Goal: Communication & Community: Answer question/provide support

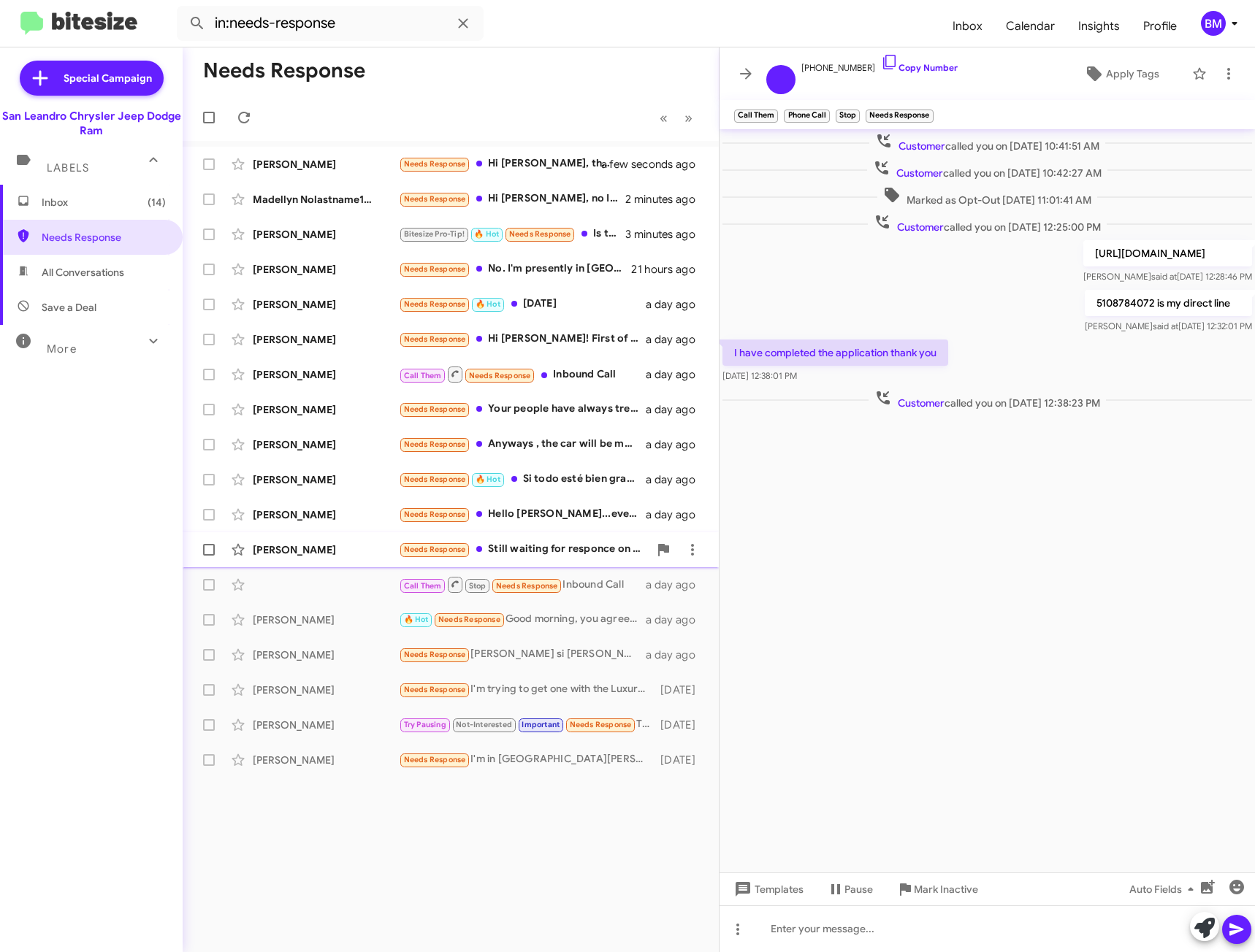
click at [516, 541] on div "Needs Response Still waiting for responce on me truck exchange" at bounding box center [523, 549] width 249 height 17
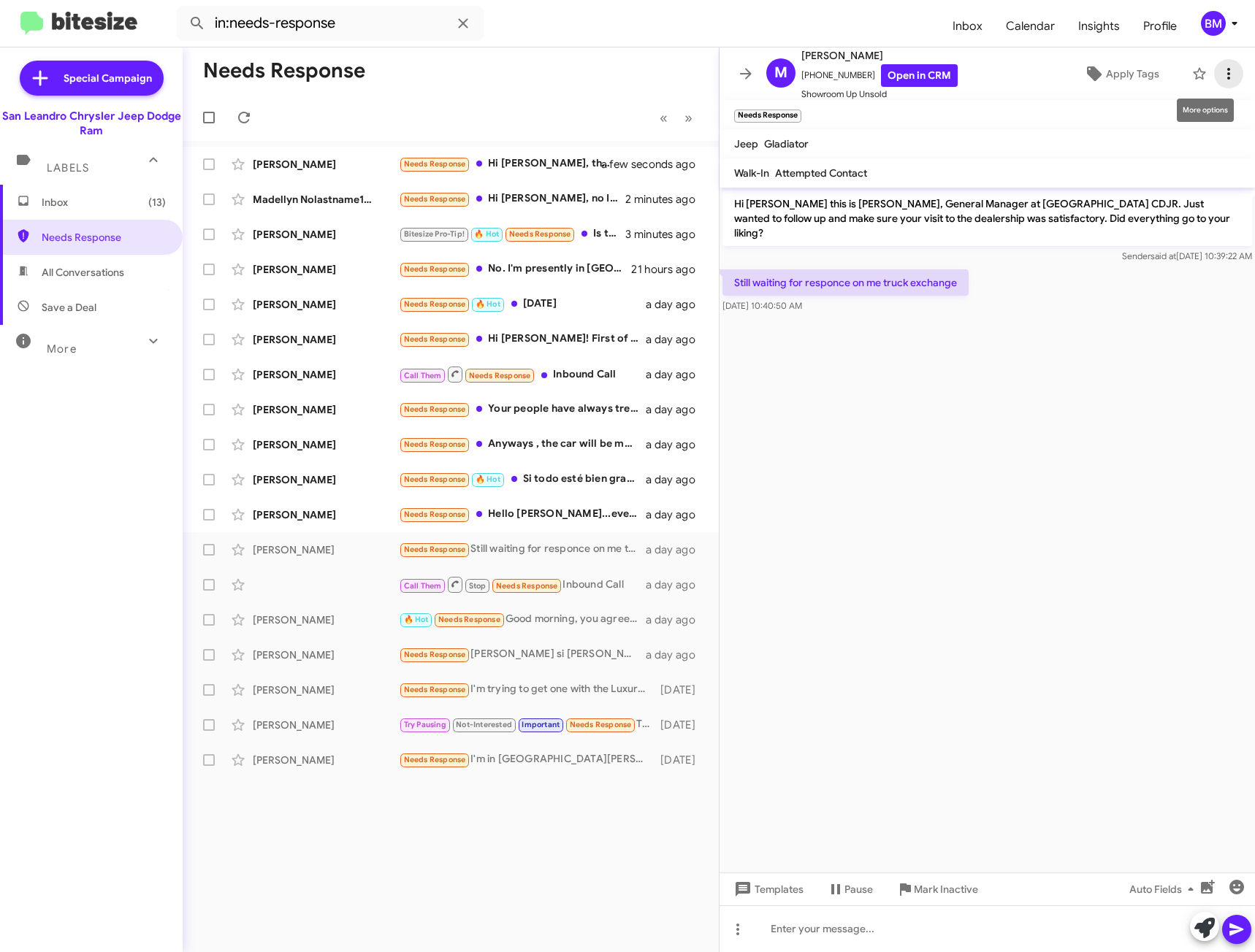
click at [1214, 70] on span at bounding box center [1228, 73] width 29 height 18
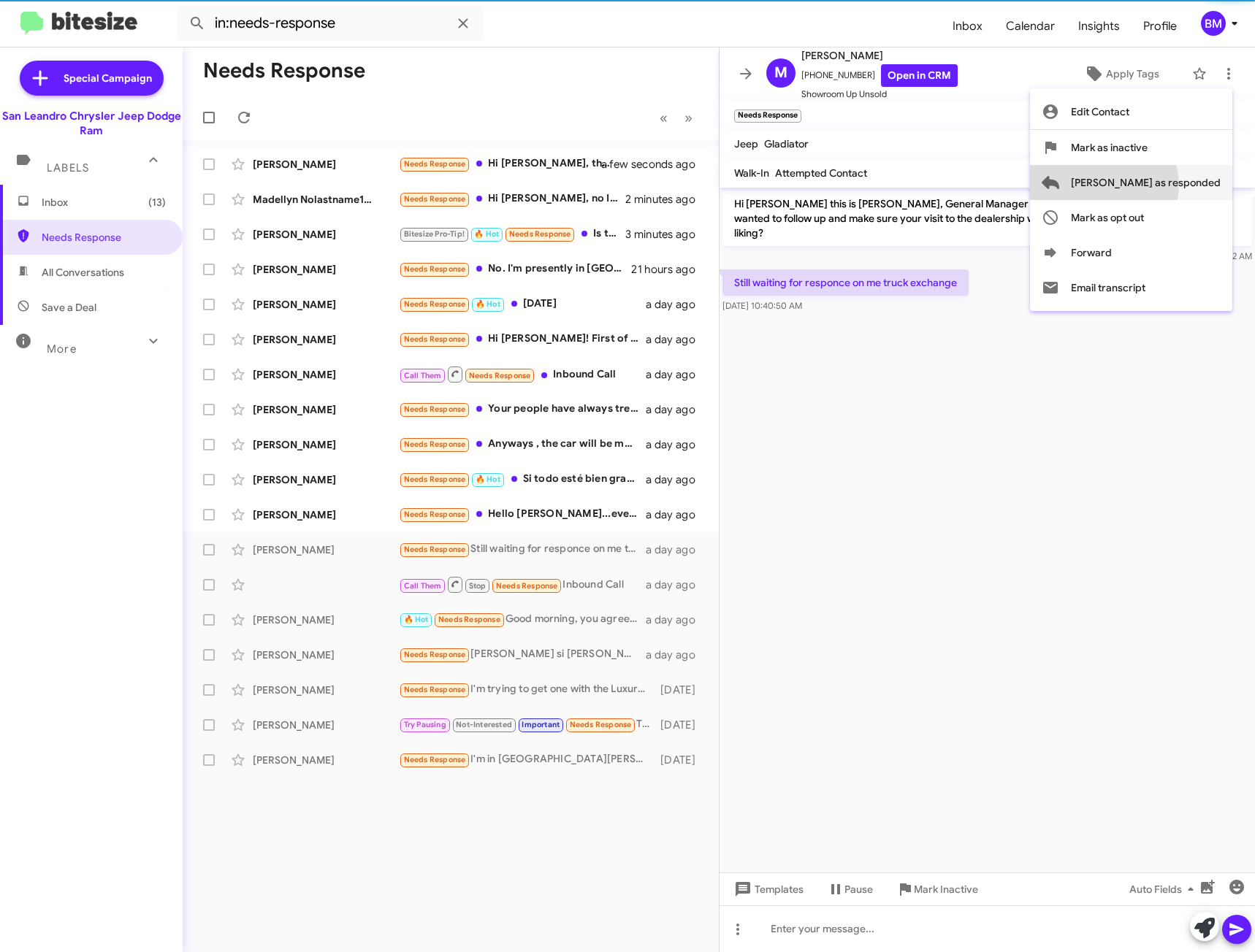
click at [1162, 184] on span "[PERSON_NAME] as responded" at bounding box center [1146, 183] width 150 height 35
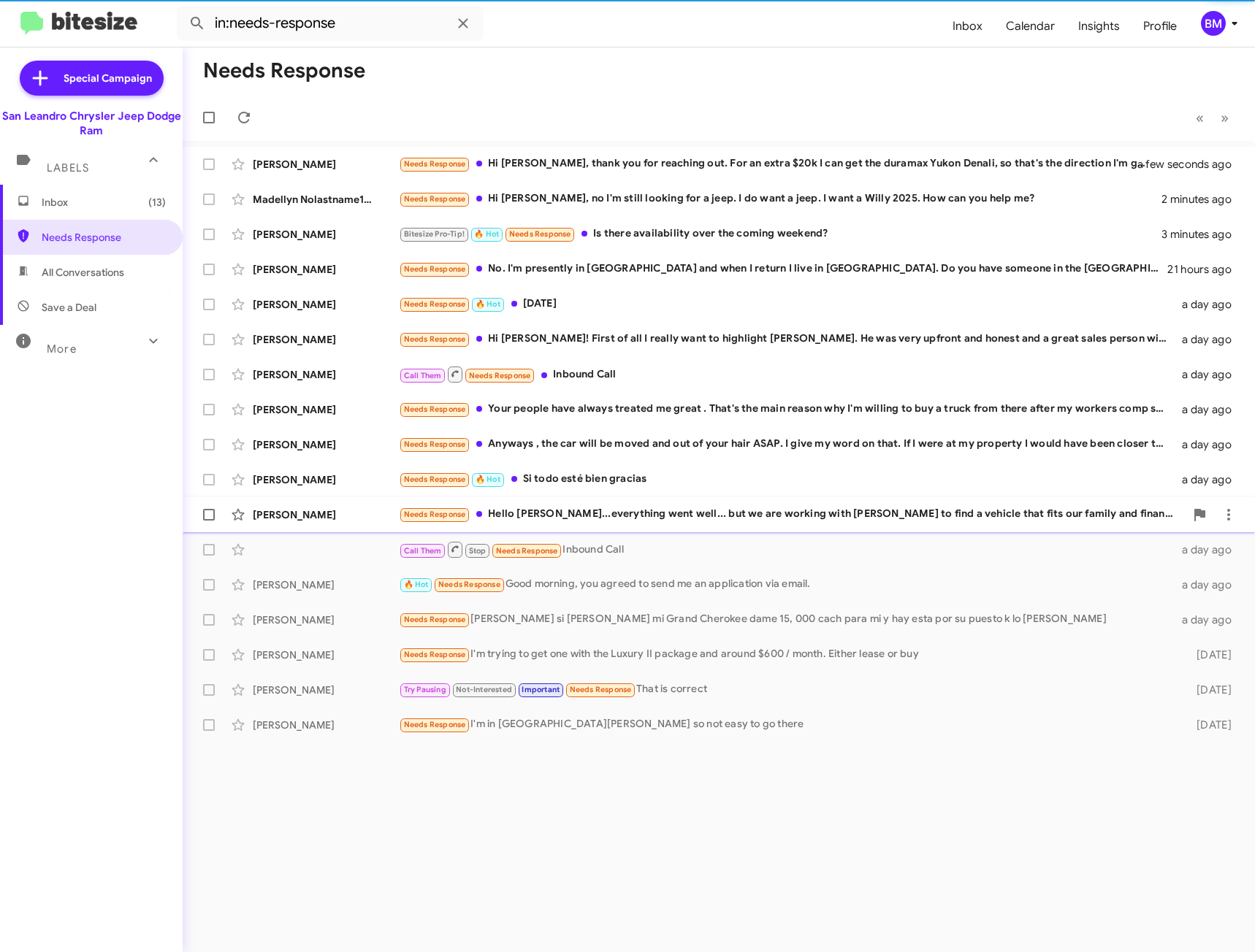
click at [579, 502] on div "Phillip Moore Needs Response Hello Carlos...everything went well... but we are …" at bounding box center [719, 515] width 1048 height 29
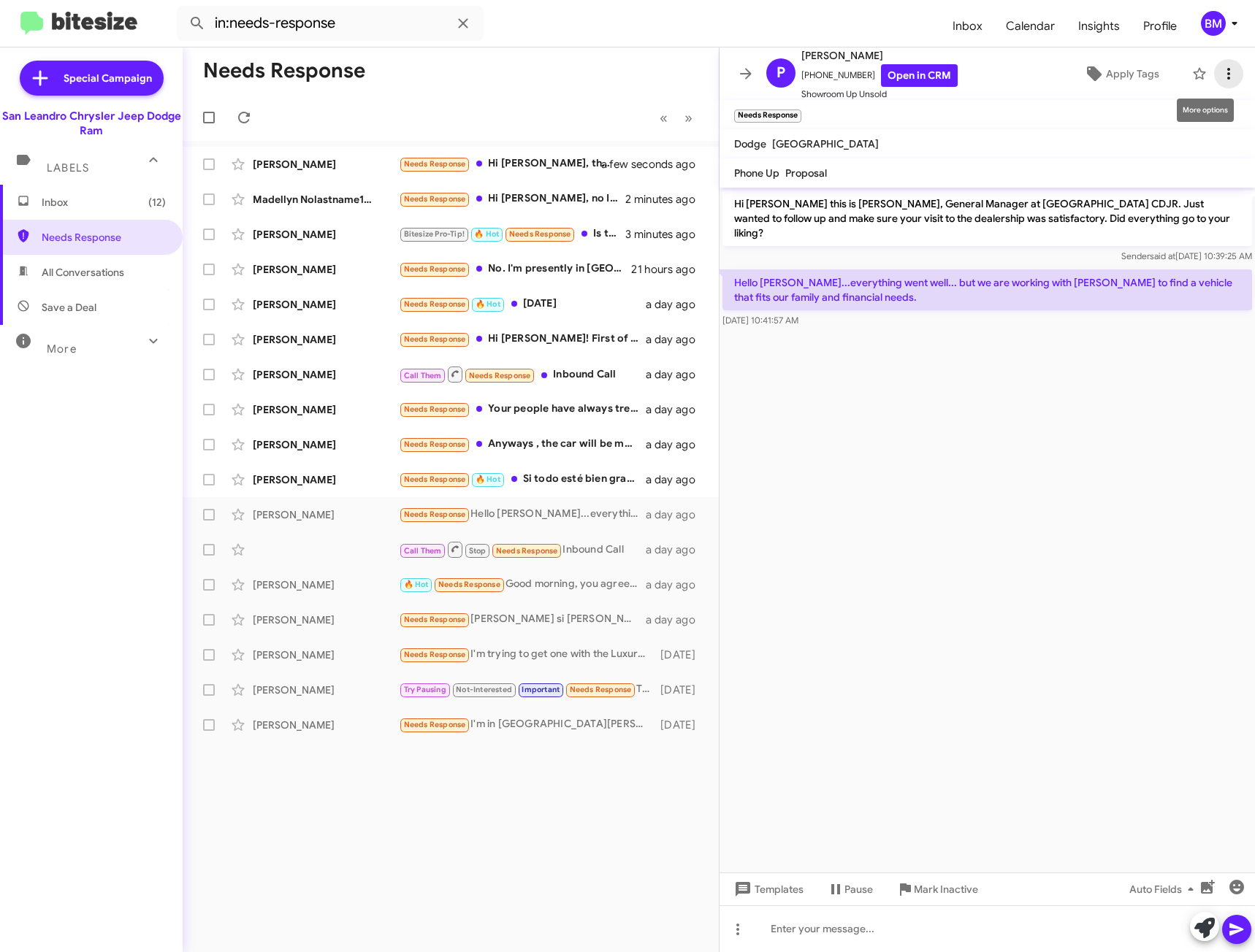
click at [1217, 85] on button at bounding box center [1228, 73] width 29 height 29
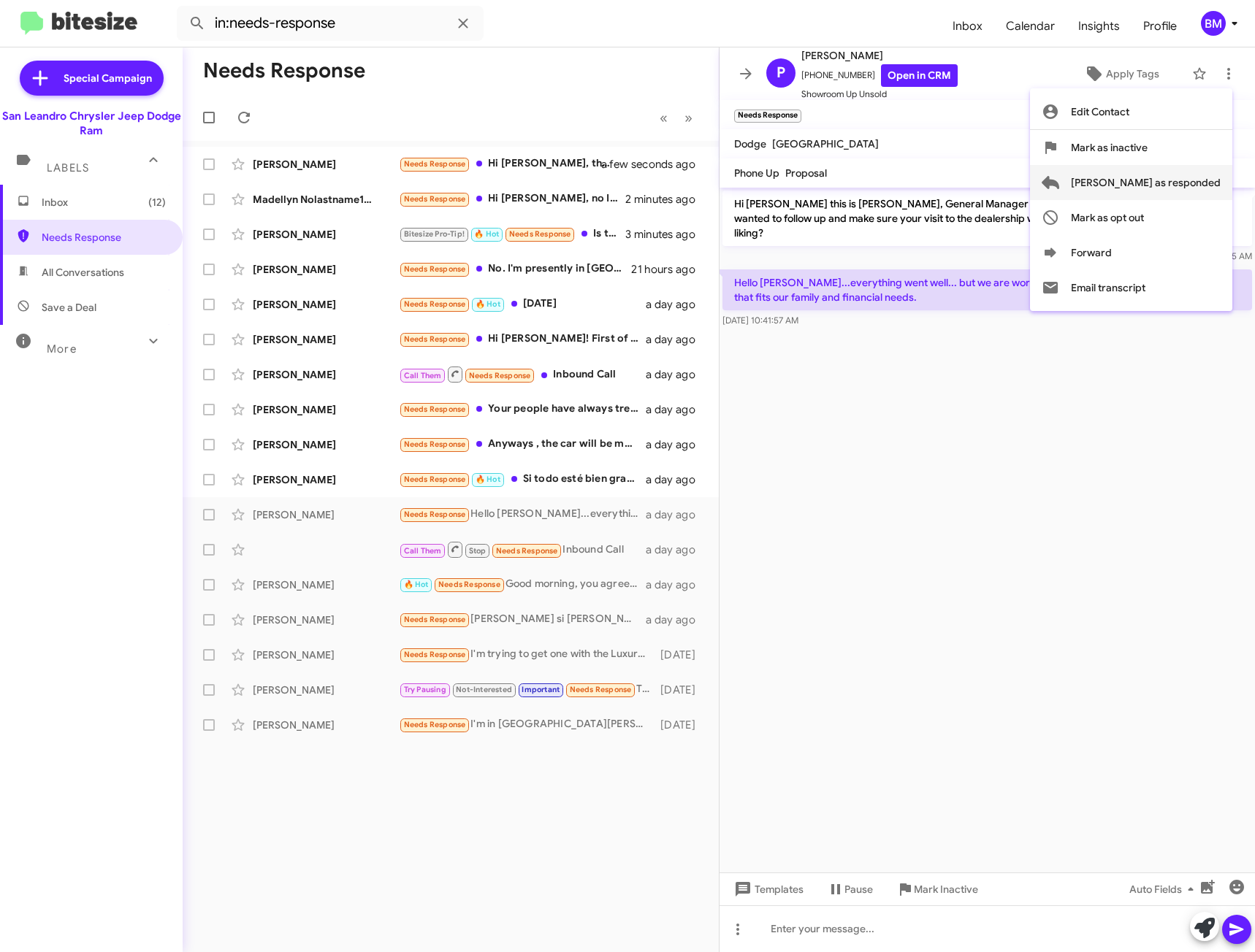
click at [1150, 181] on span "[PERSON_NAME] as responded" at bounding box center [1146, 183] width 150 height 35
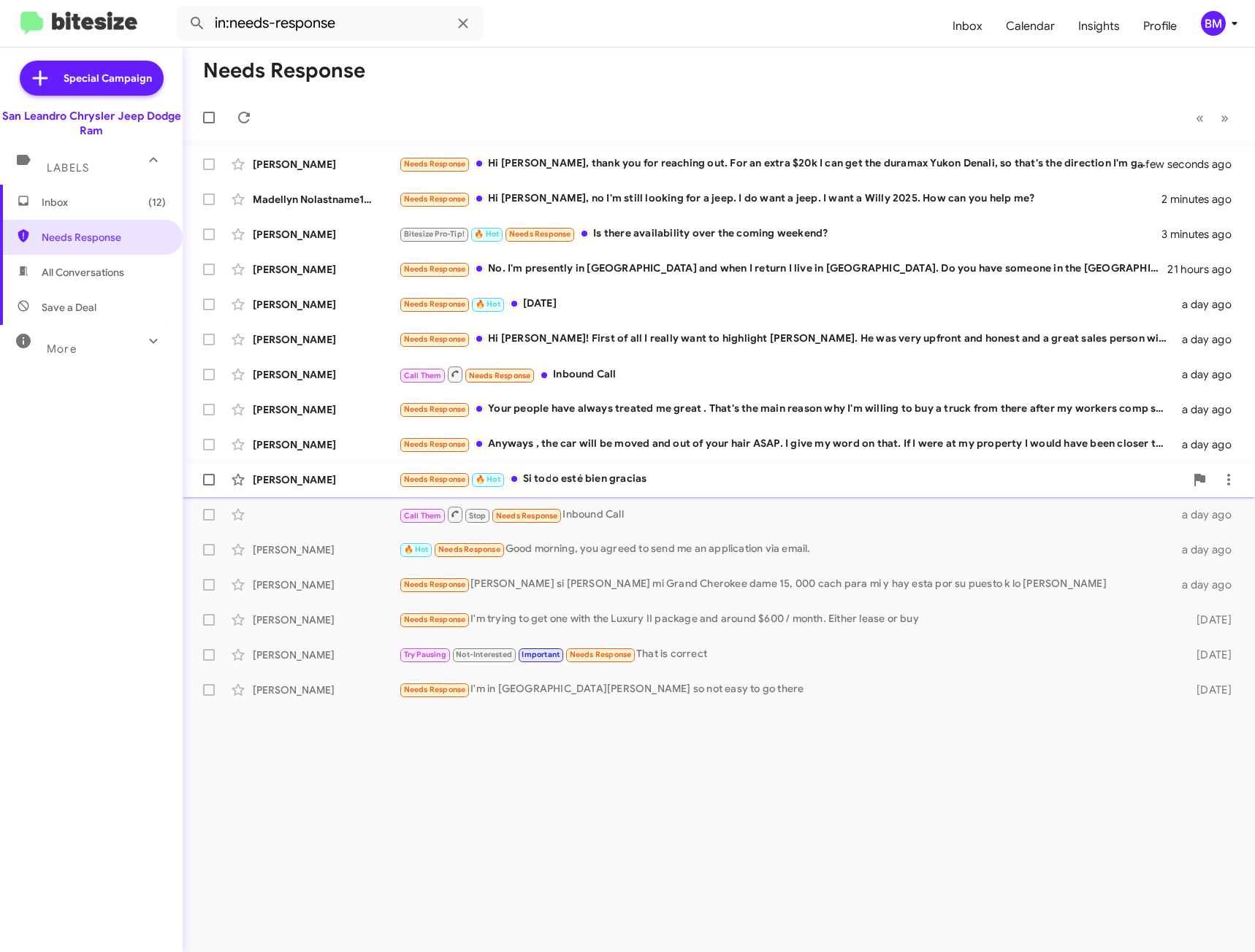
click at [663, 482] on div "Needs Response 🔥 Hot Si todo esté bien gracias" at bounding box center [791, 480] width 786 height 17
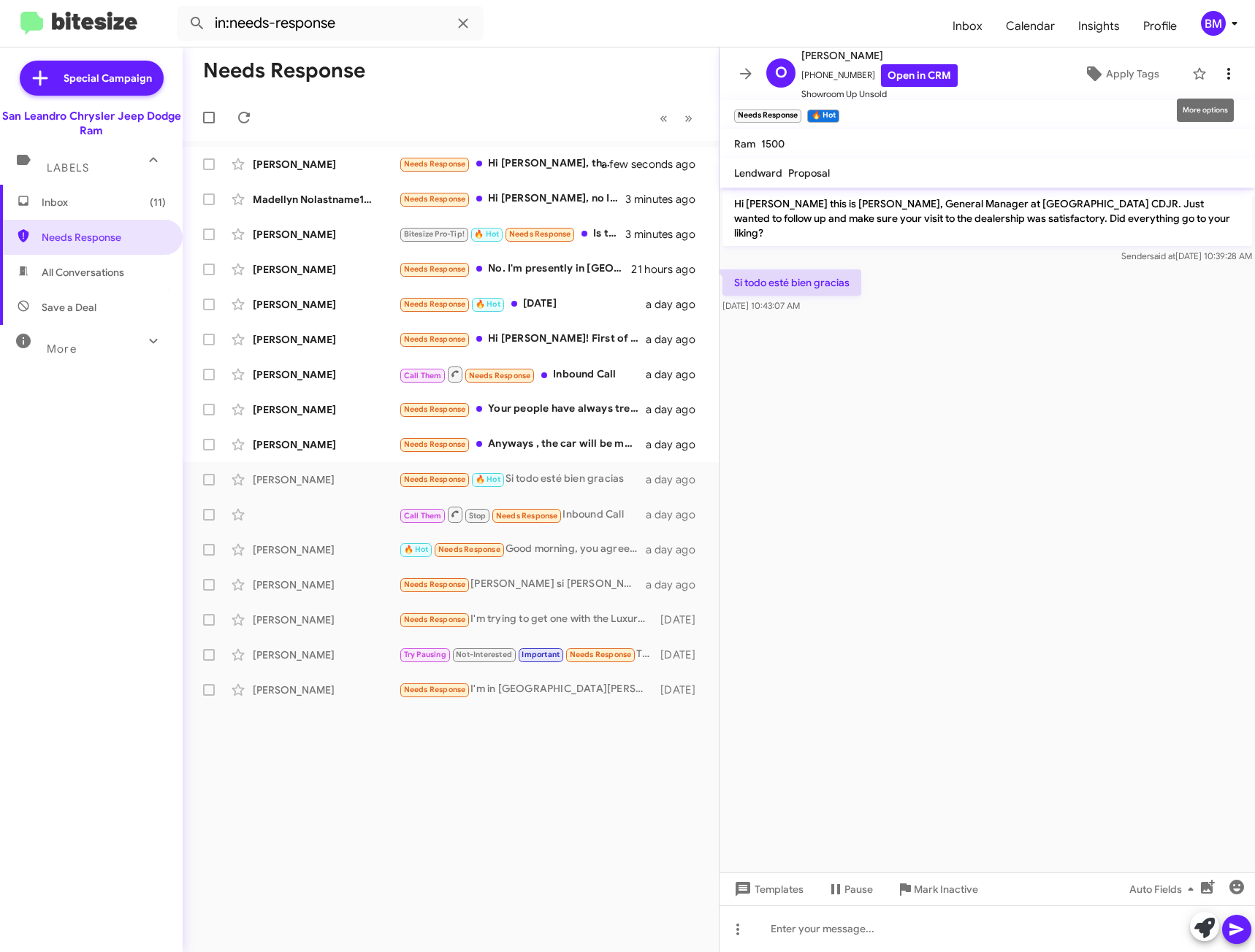
click at [1220, 72] on icon at bounding box center [1228, 73] width 18 height 18
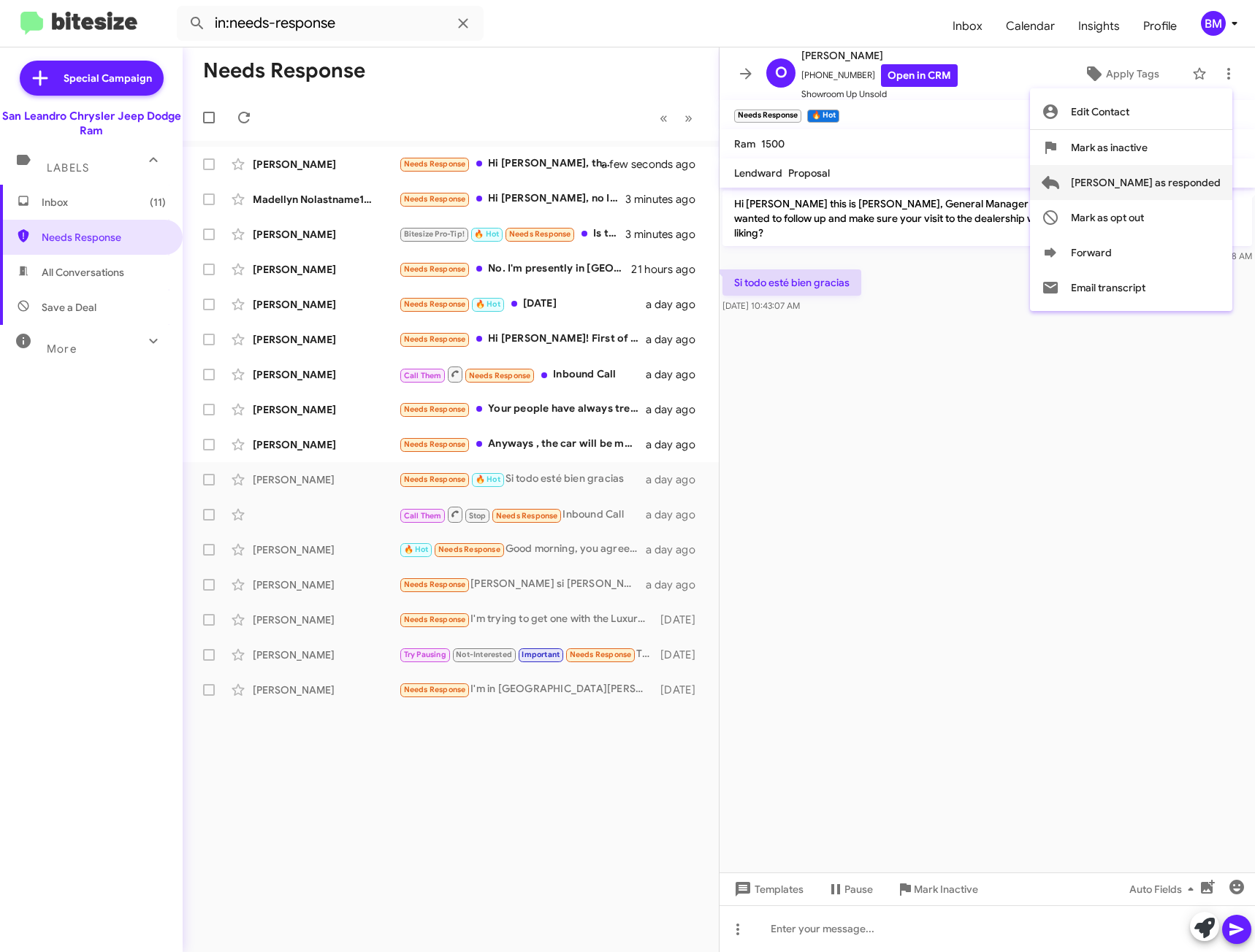
click at [1128, 180] on button "[PERSON_NAME] as responded" at bounding box center [1131, 183] width 202 height 35
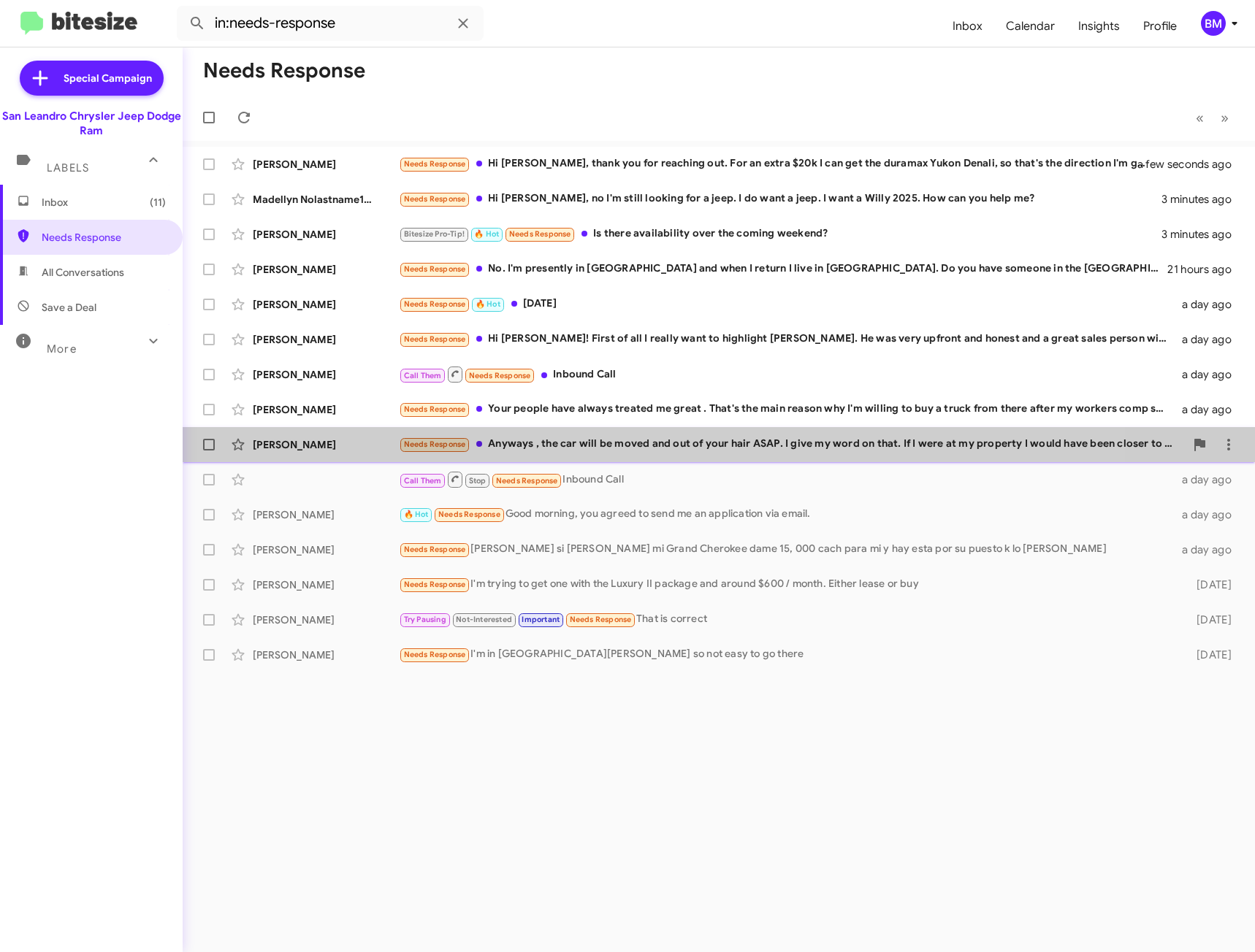
click at [633, 449] on div "Needs Response Anyways , the car will be moved and out of your hair ASAP. I giv…" at bounding box center [791, 445] width 786 height 17
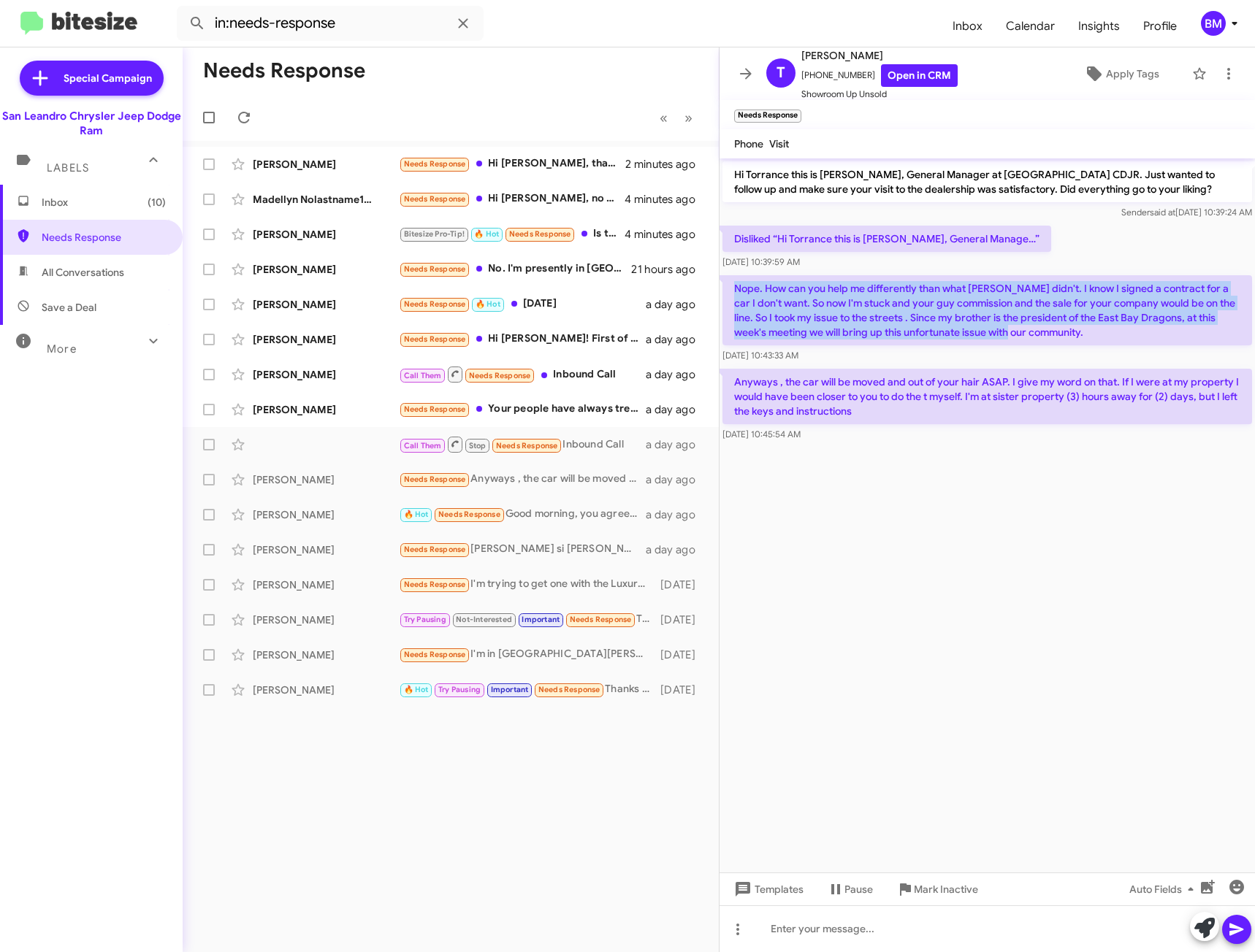
drag, startPoint x: 737, startPoint y: 291, endPoint x: 1009, endPoint y: 341, distance: 276.6
click at [1009, 341] on p "Nope. How can you help me differently than what Daniel didn't. I know I signed …" at bounding box center [987, 311] width 530 height 70
click at [1058, 337] on p "Nope. How can you help me differently than what Daniel didn't. I know I signed …" at bounding box center [987, 311] width 530 height 70
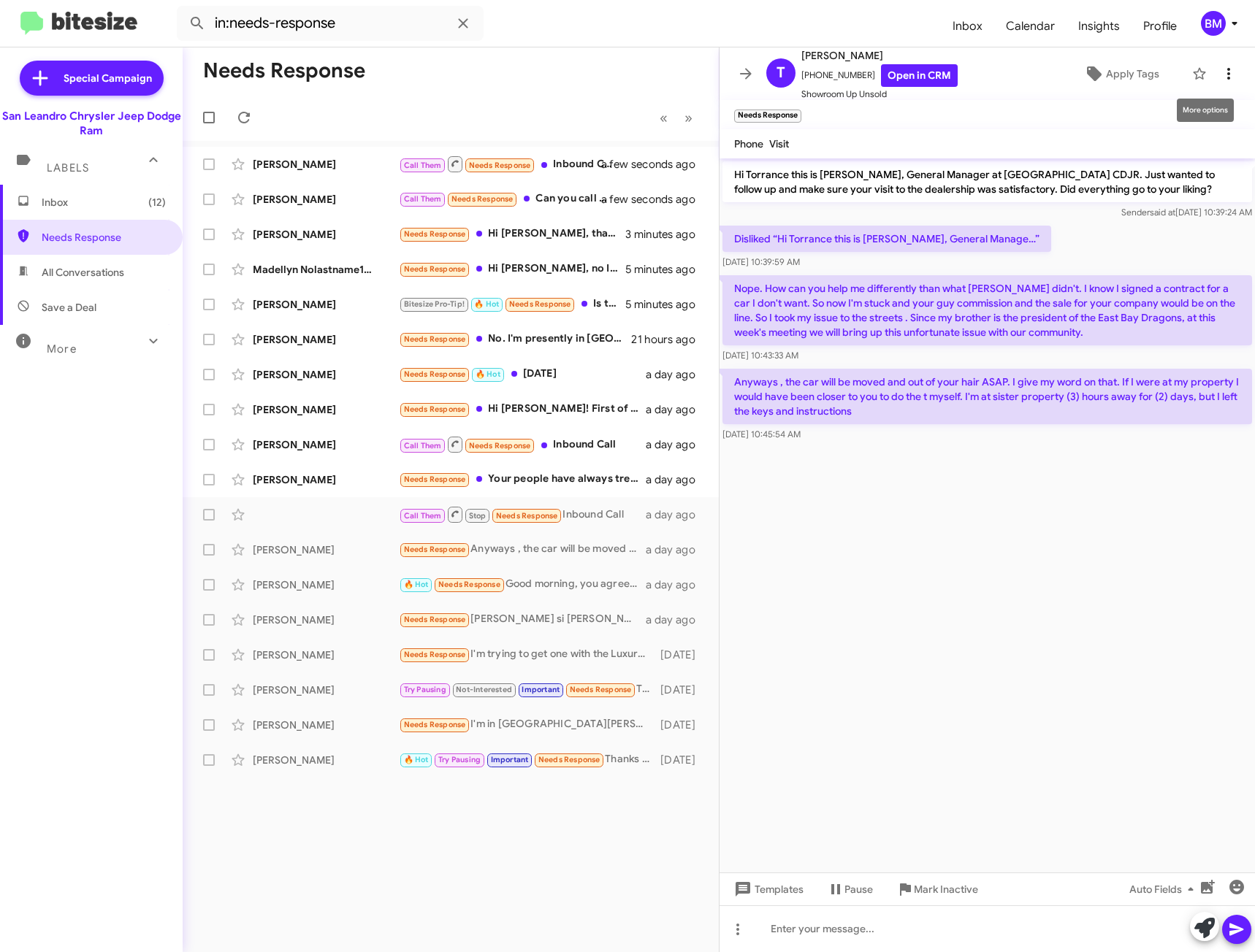
click at [1220, 80] on icon at bounding box center [1228, 73] width 18 height 18
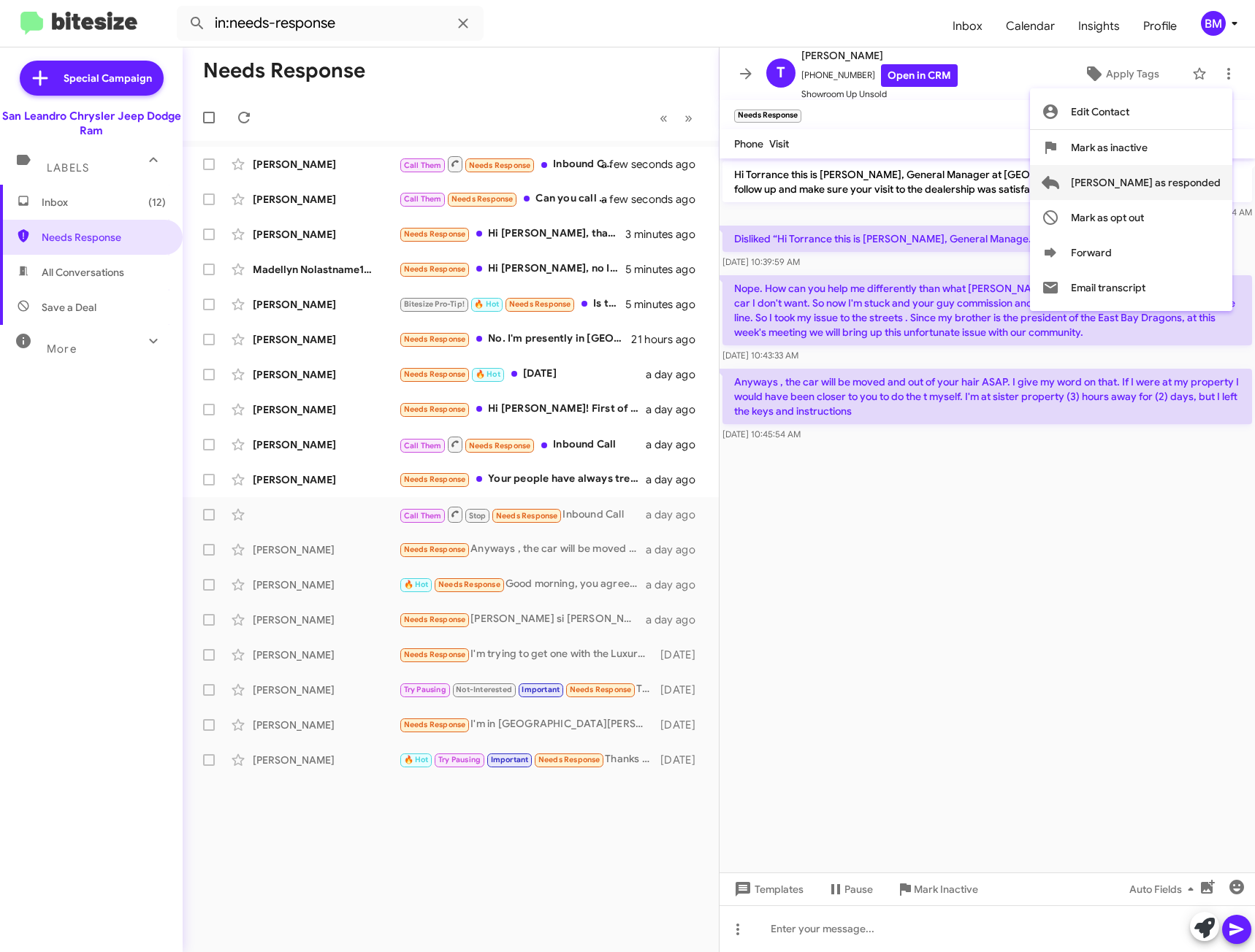
click at [1154, 188] on span "[PERSON_NAME] as responded" at bounding box center [1146, 183] width 150 height 35
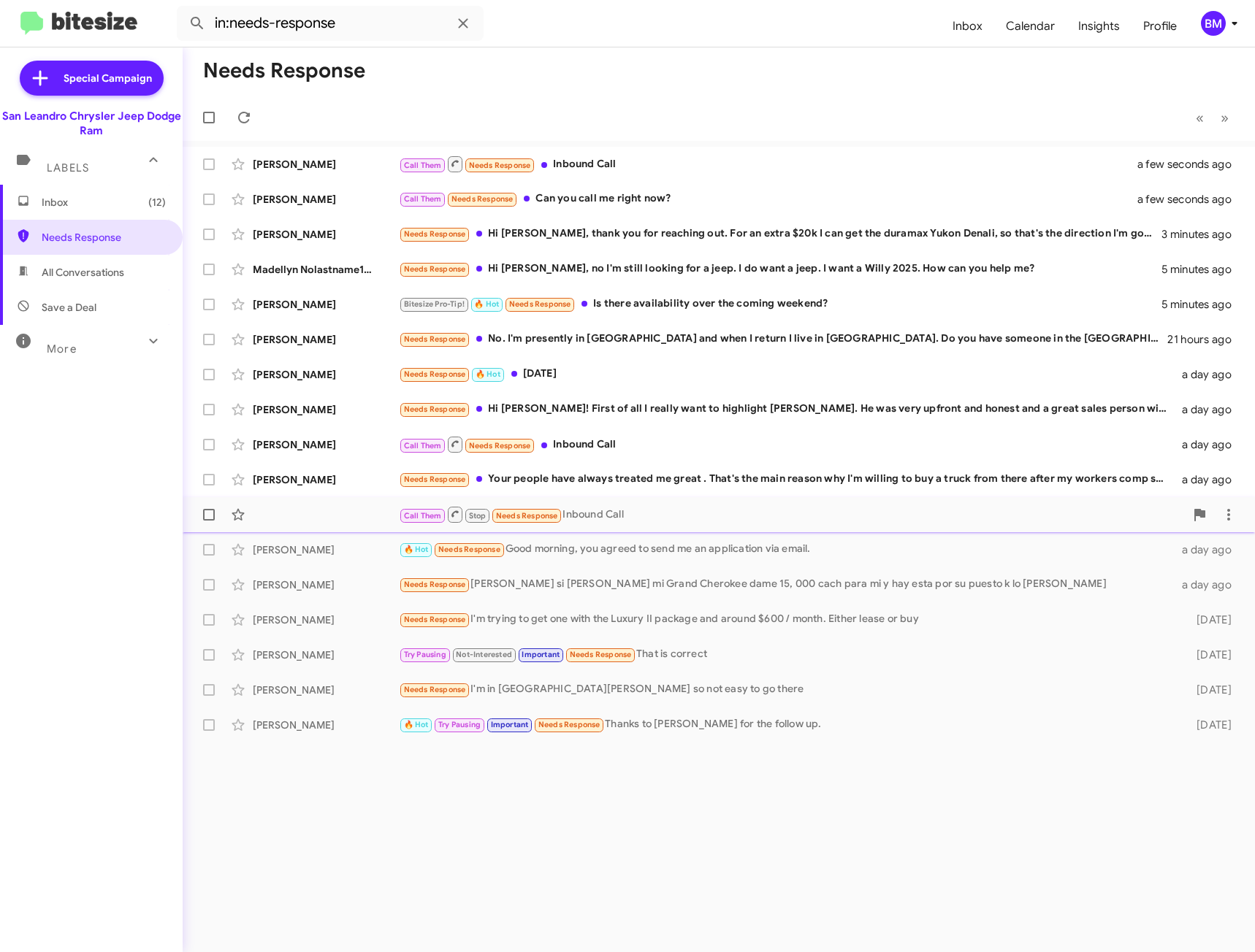
click at [652, 510] on div "Call Them Stop Needs Response Inbound Call" at bounding box center [791, 514] width 786 height 18
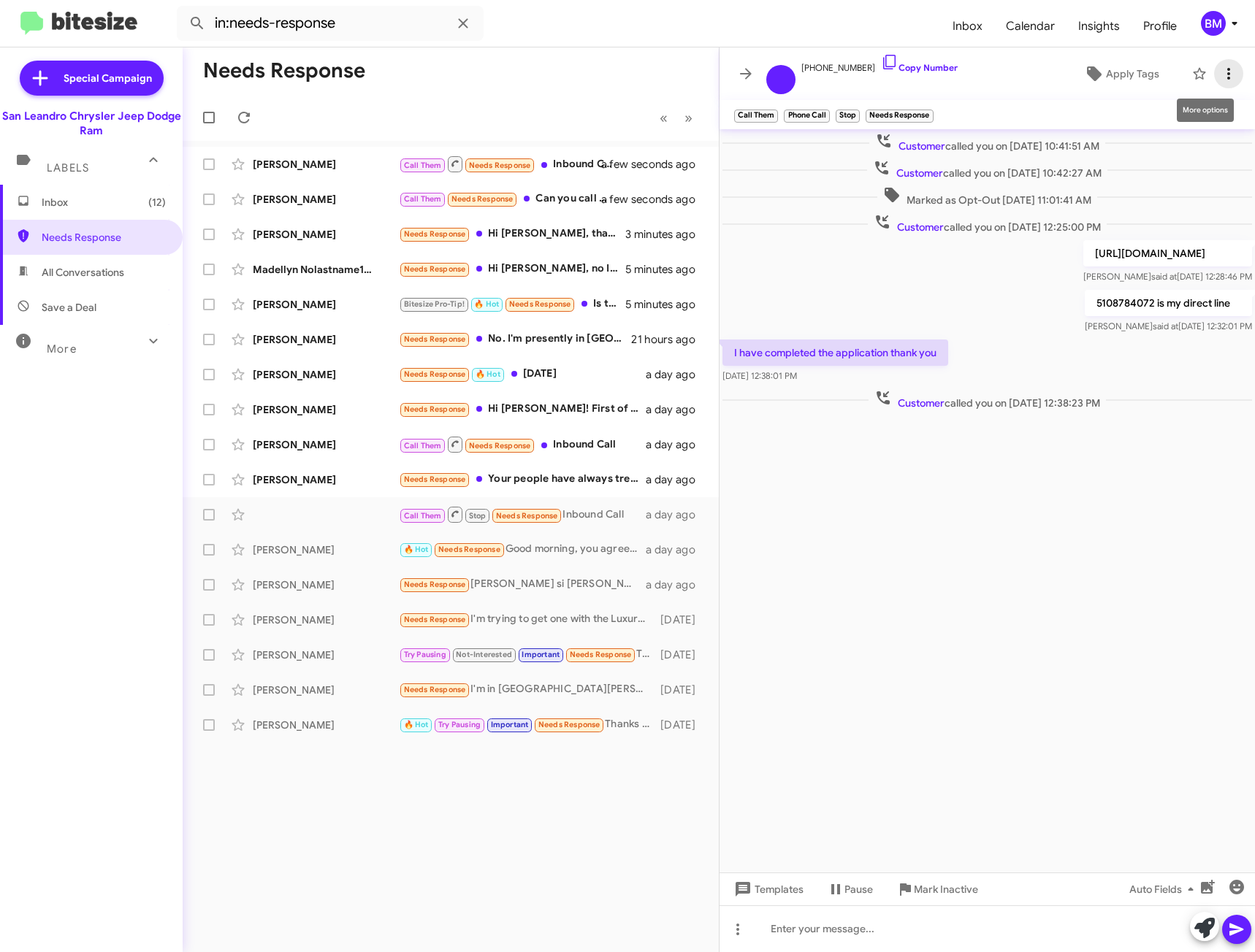
click at [1225, 70] on icon at bounding box center [1228, 73] width 18 height 18
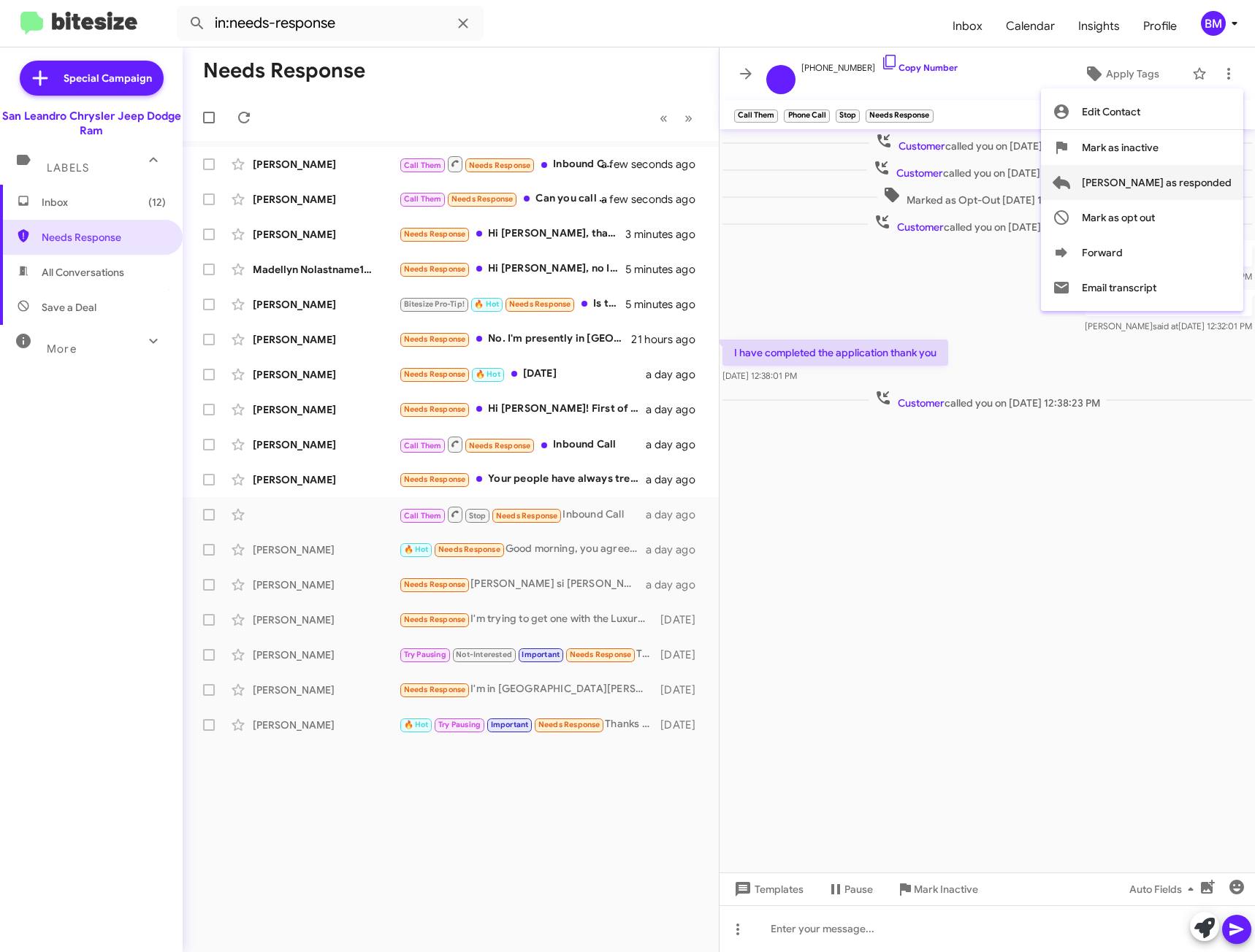
click at [1139, 184] on button "[PERSON_NAME] as responded" at bounding box center [1142, 183] width 202 height 35
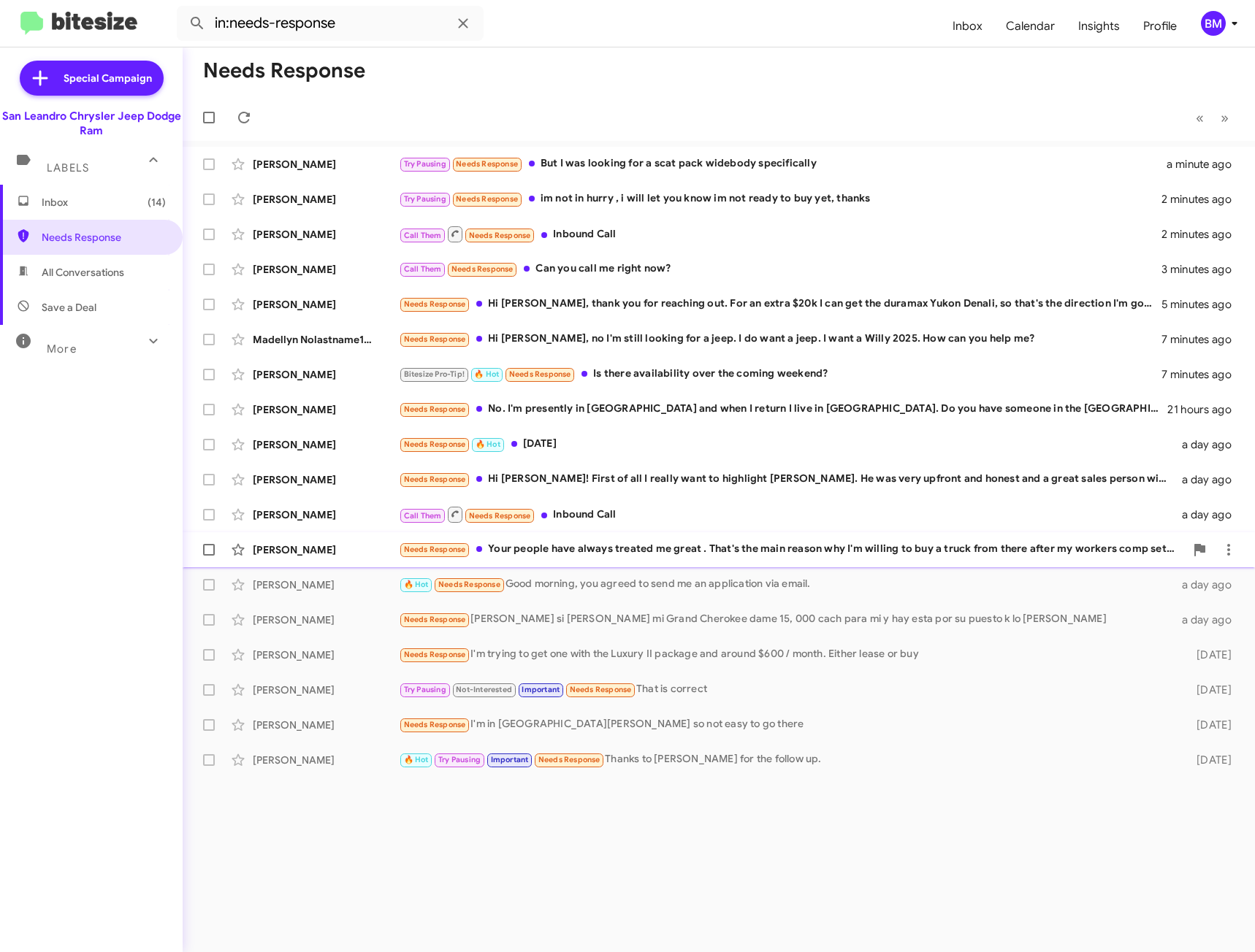
click at [654, 540] on div "Phillip Castaneda Needs Response Your people have always treated me great . Tha…" at bounding box center [719, 550] width 1048 height 29
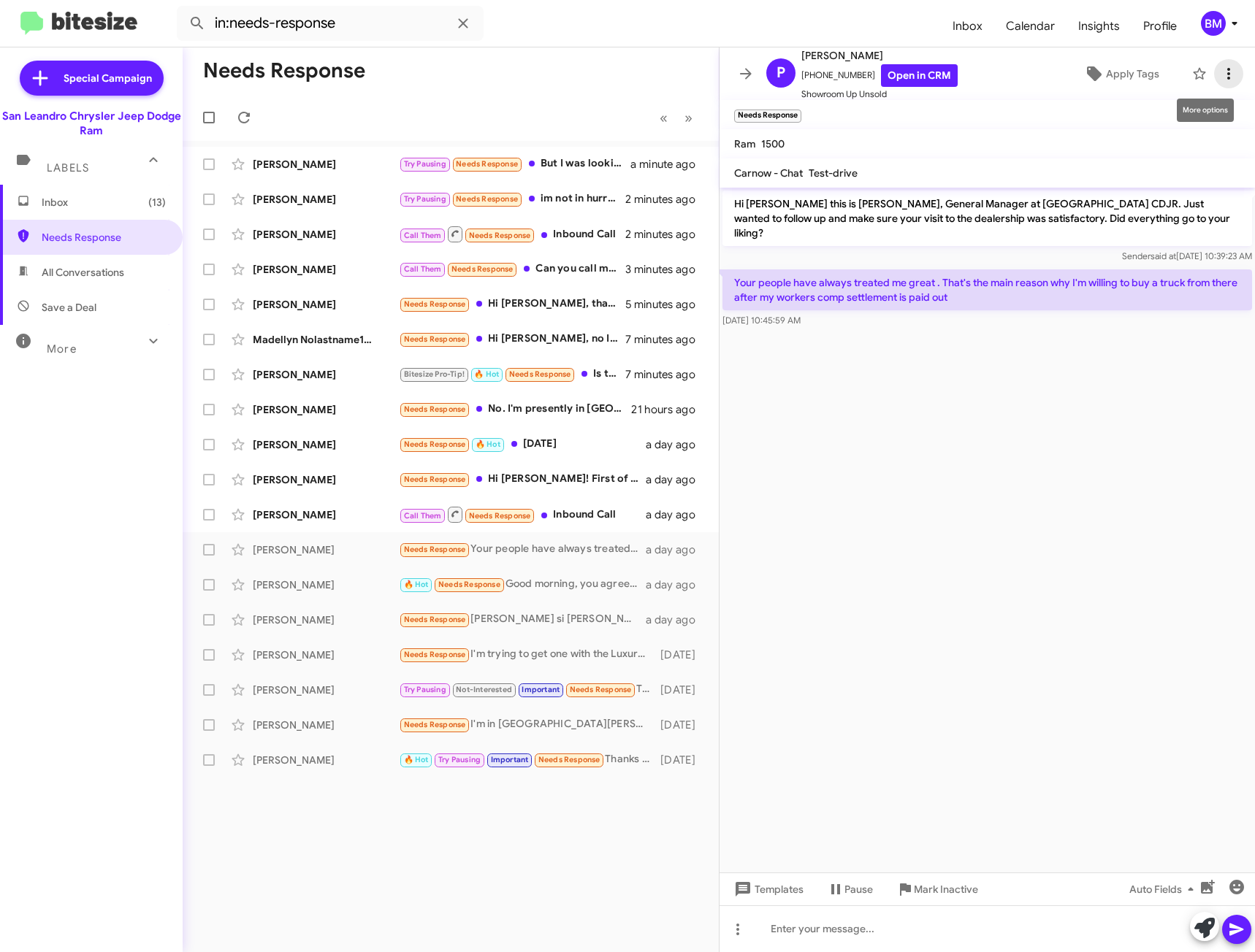
click at [1220, 76] on icon at bounding box center [1228, 73] width 18 height 18
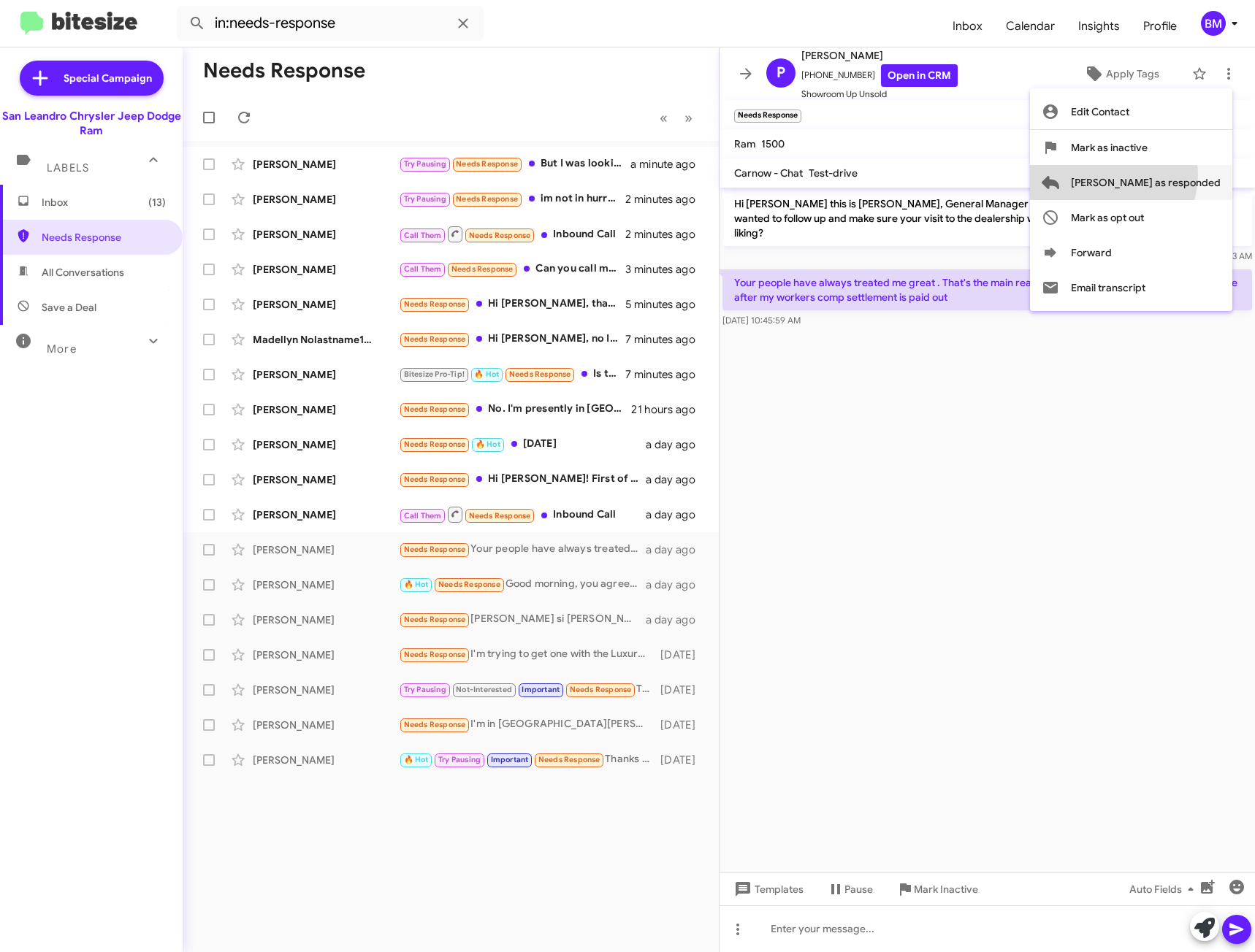
drag, startPoint x: 1171, startPoint y: 175, endPoint x: 1139, endPoint y: 196, distance: 38.3
click at [1170, 175] on span "[PERSON_NAME] as responded" at bounding box center [1146, 183] width 150 height 35
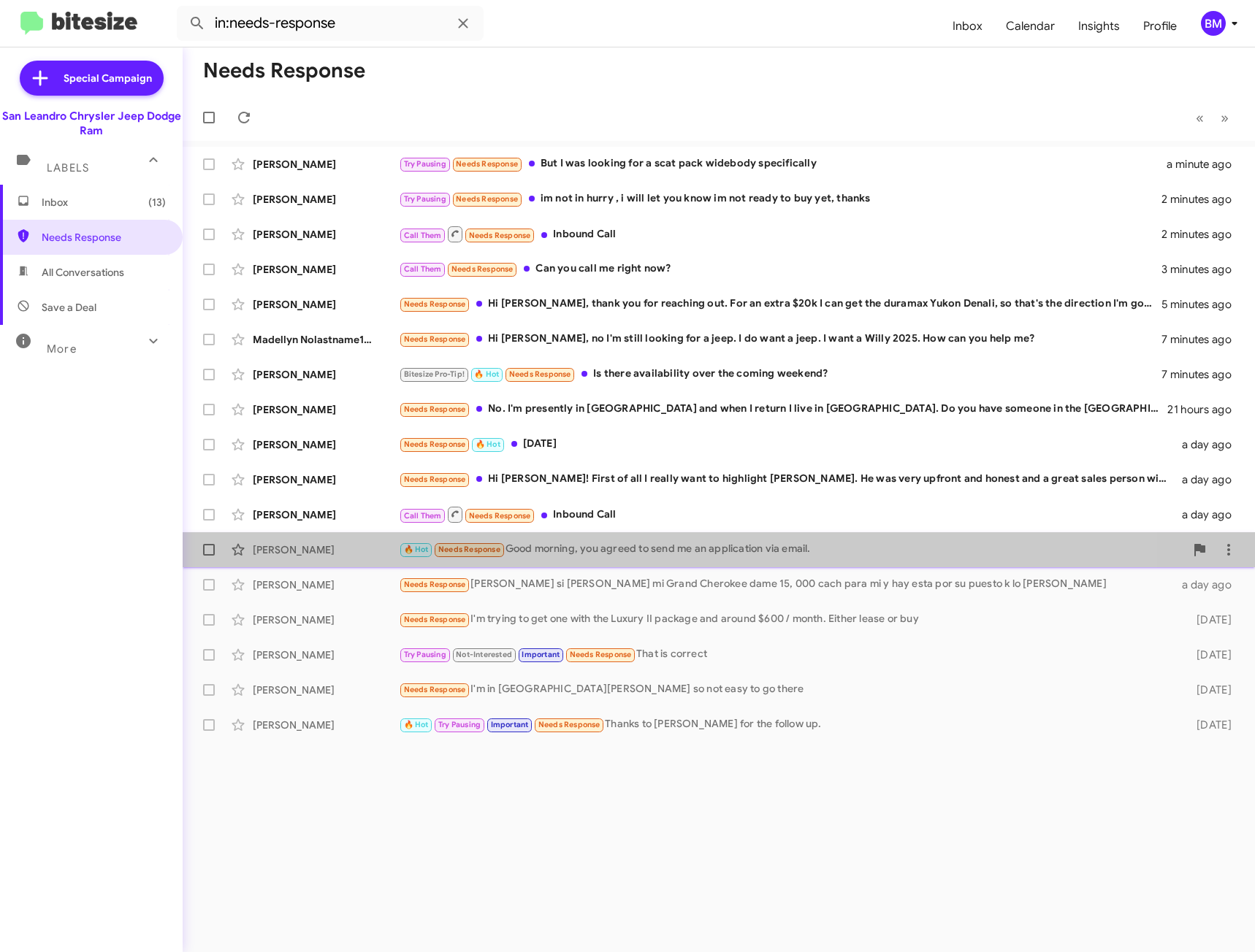
click at [556, 557] on div "🔥 Hot Needs Response Good morning, you agreed to send me an application via ema…" at bounding box center [791, 549] width 786 height 17
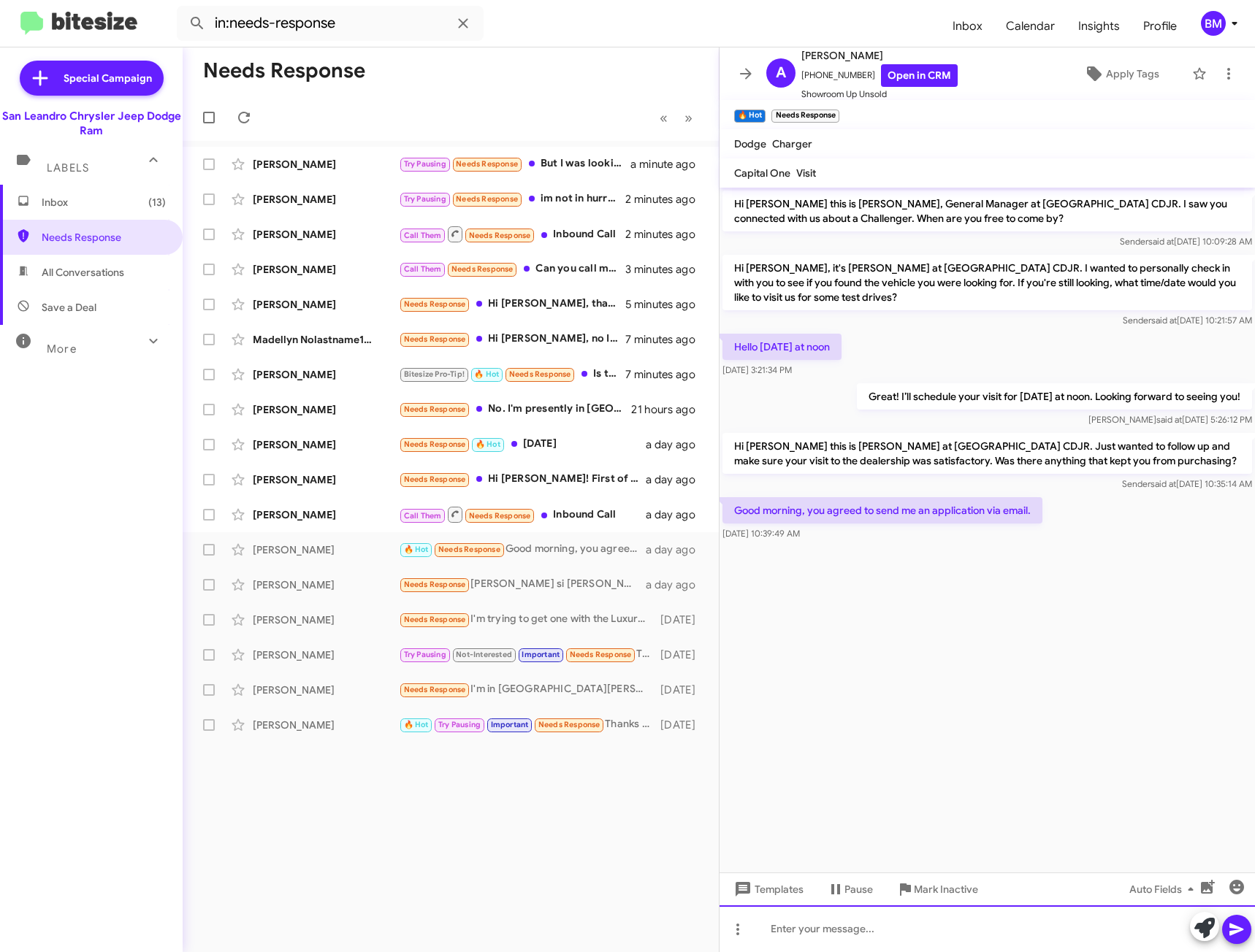
click at [886, 926] on div at bounding box center [987, 928] width 536 height 47
click at [947, 931] on div "To enrich screen reader interactions, please activate Accessibility in Grammarl…" at bounding box center [987, 928] width 536 height 47
paste div "To enrich screen reader interactions, please activate Accessibility in Grammarl…"
click at [1236, 928] on icon at bounding box center [1236, 930] width 14 height 12
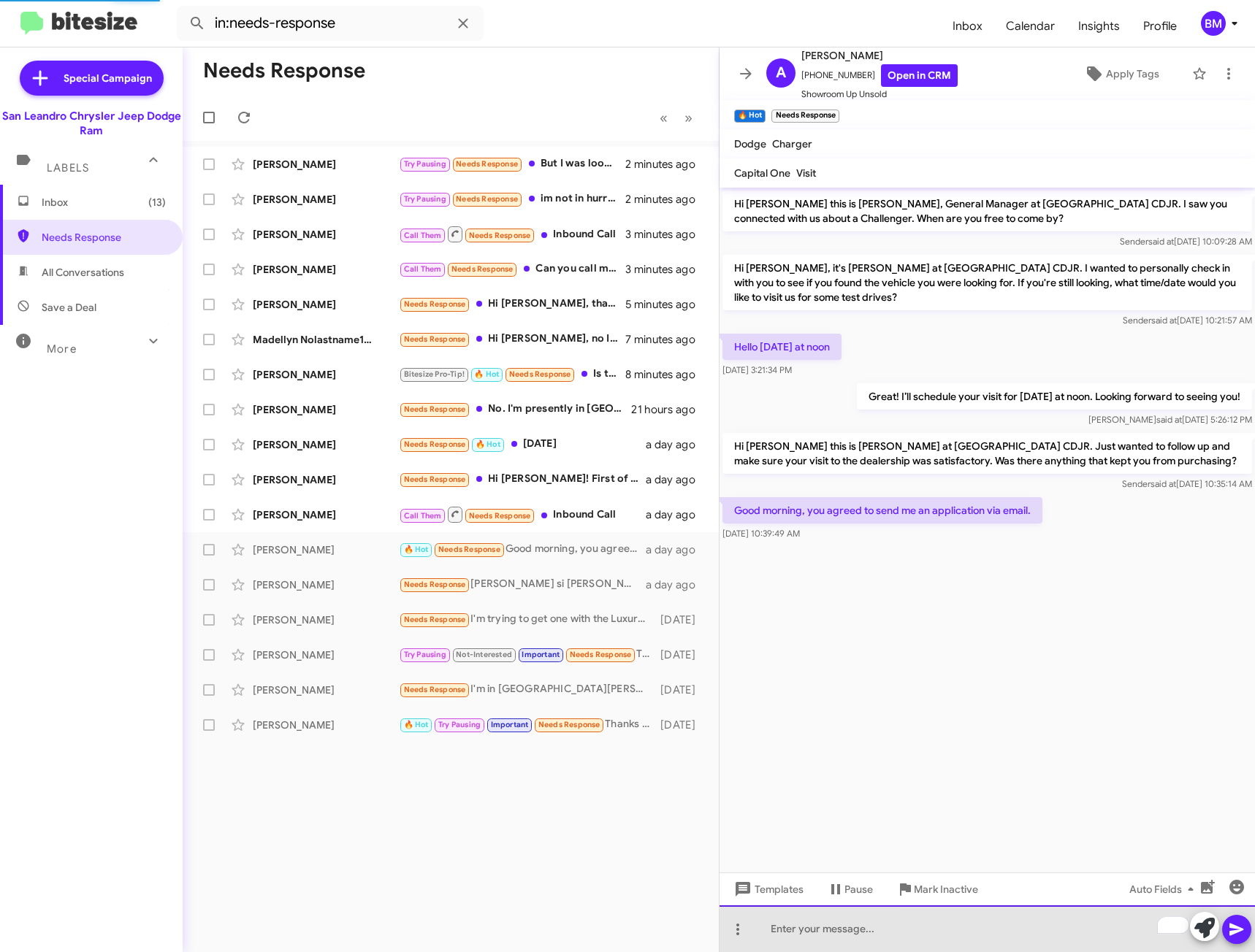
click at [1037, 932] on div "To enrich screen reader interactions, please activate Accessibility in Grammarl…" at bounding box center [987, 928] width 536 height 47
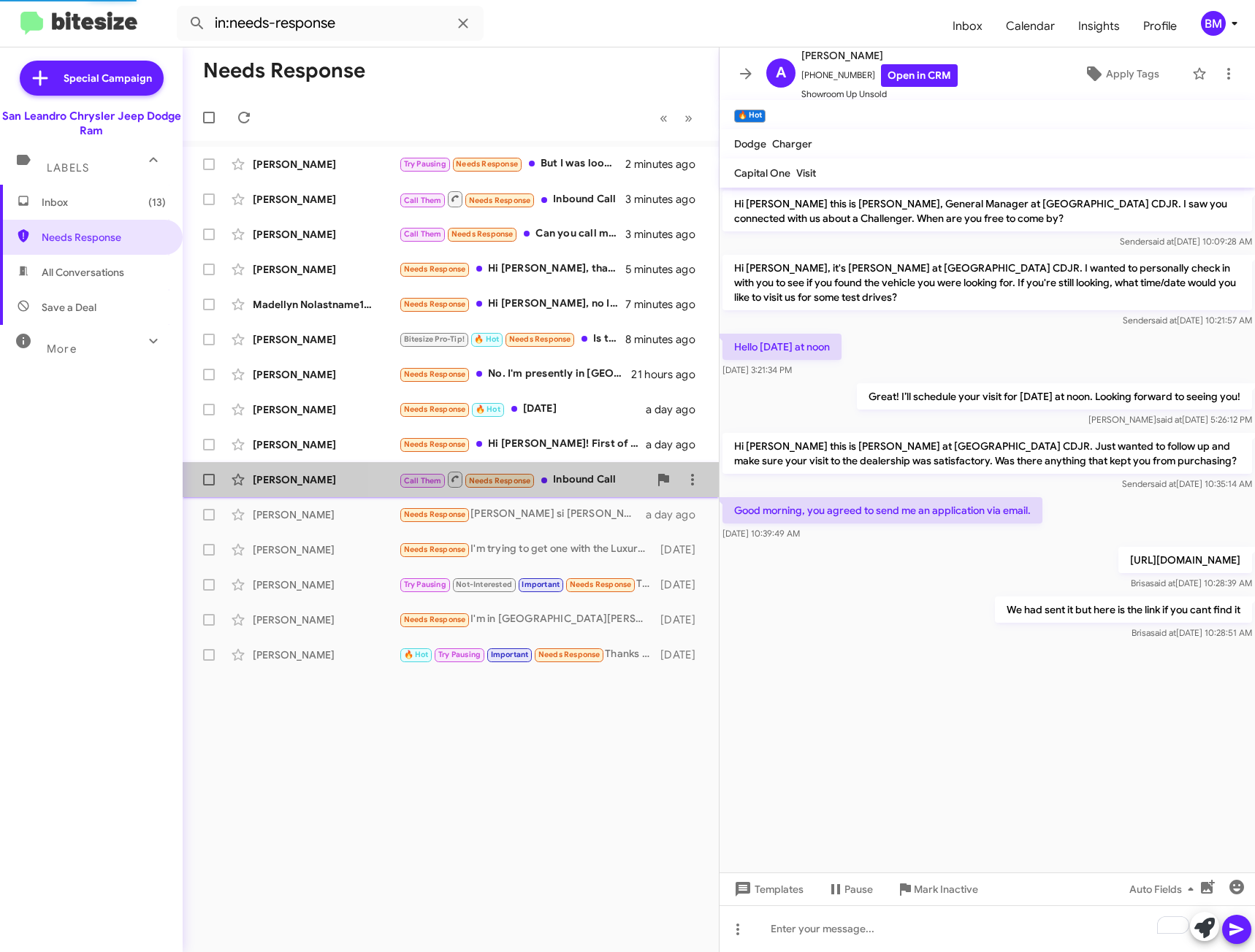
click at [592, 482] on div "Call Them Needs Response Inbound Call" at bounding box center [523, 480] width 249 height 18
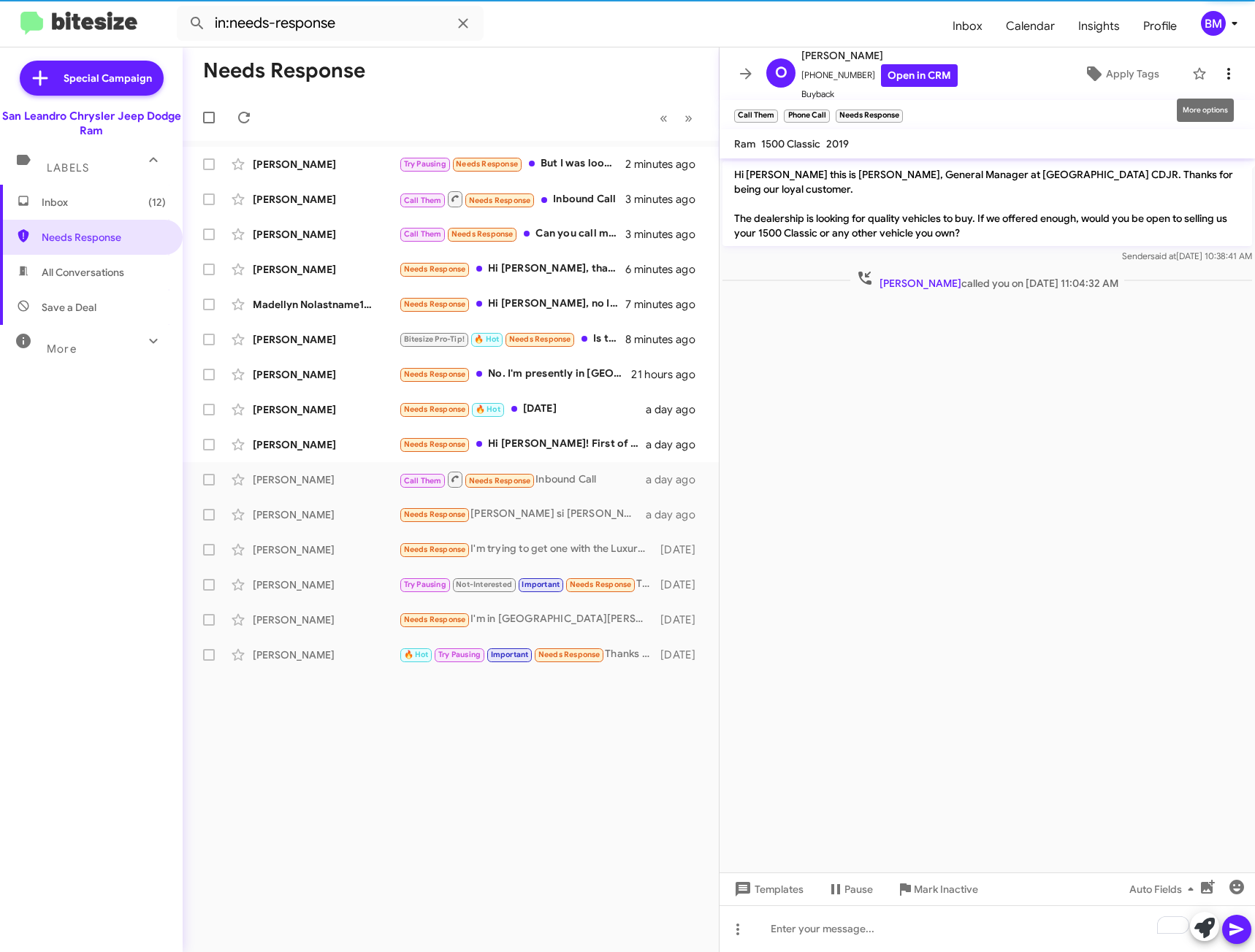
click at [1220, 70] on icon at bounding box center [1228, 73] width 18 height 18
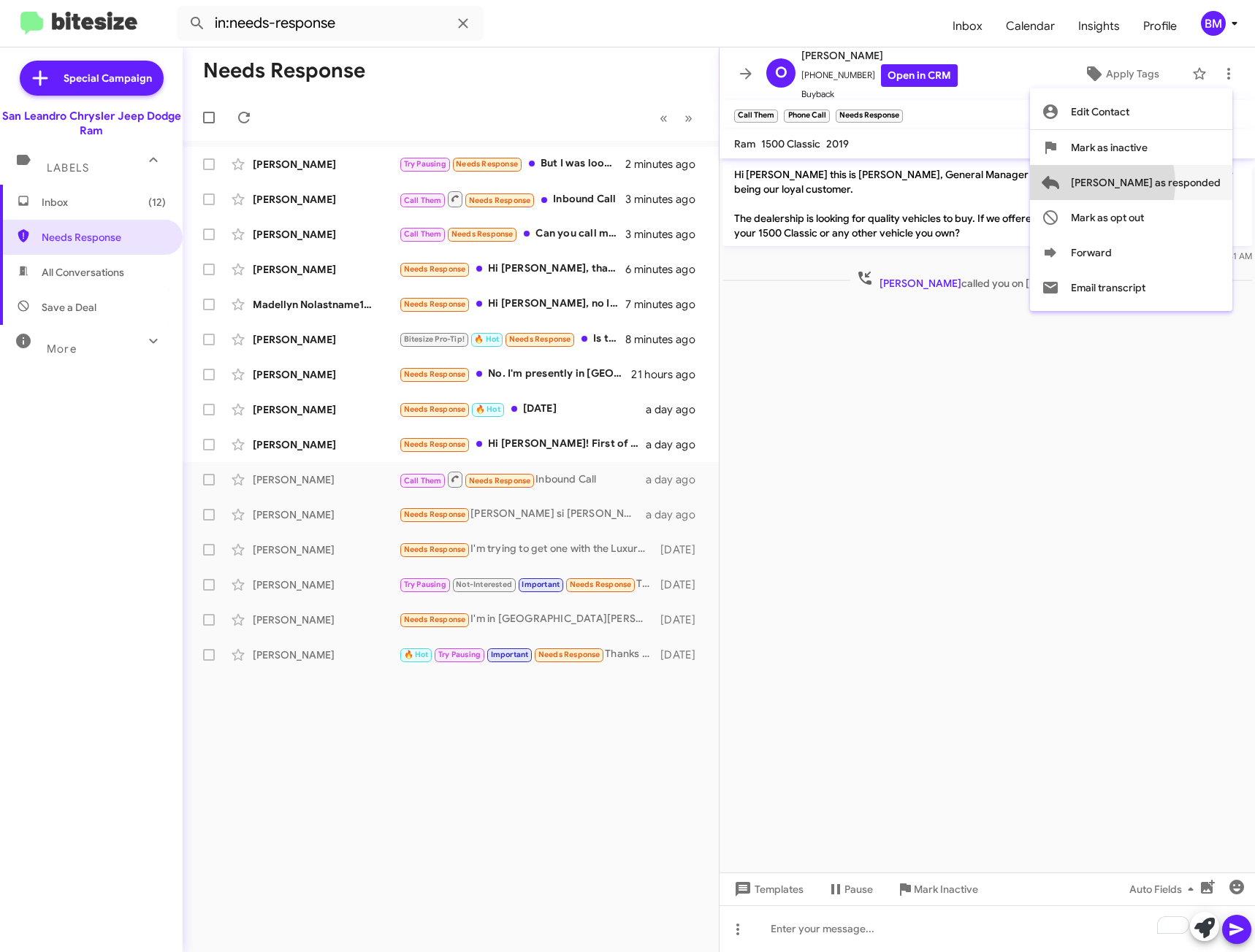
click at [1150, 184] on span "[PERSON_NAME] as responded" at bounding box center [1146, 183] width 150 height 35
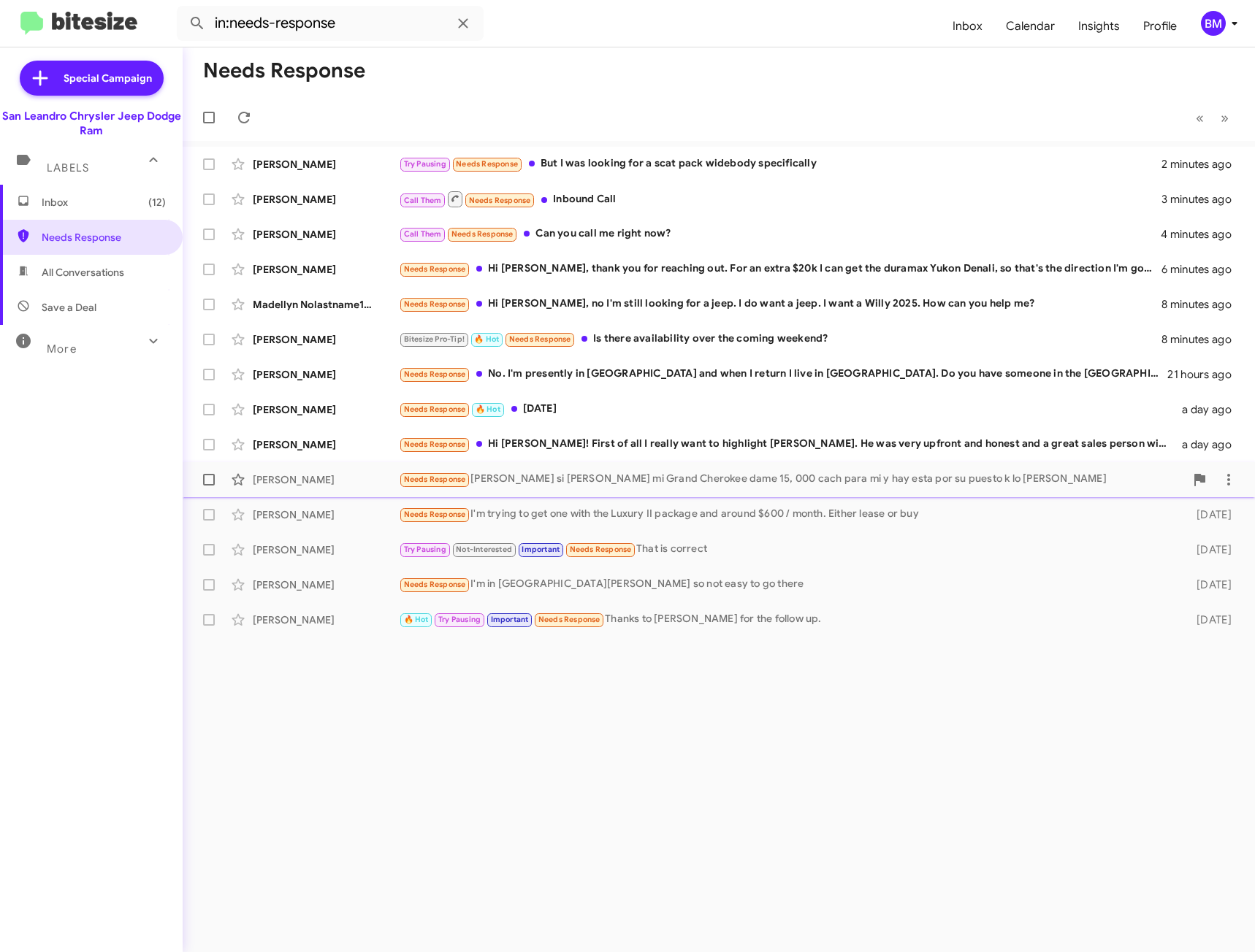
click at [615, 481] on div "Needs Response Hola Carlos si bendo mi Grand Cherokee dame 15, 000 cach para mi…" at bounding box center [791, 480] width 786 height 17
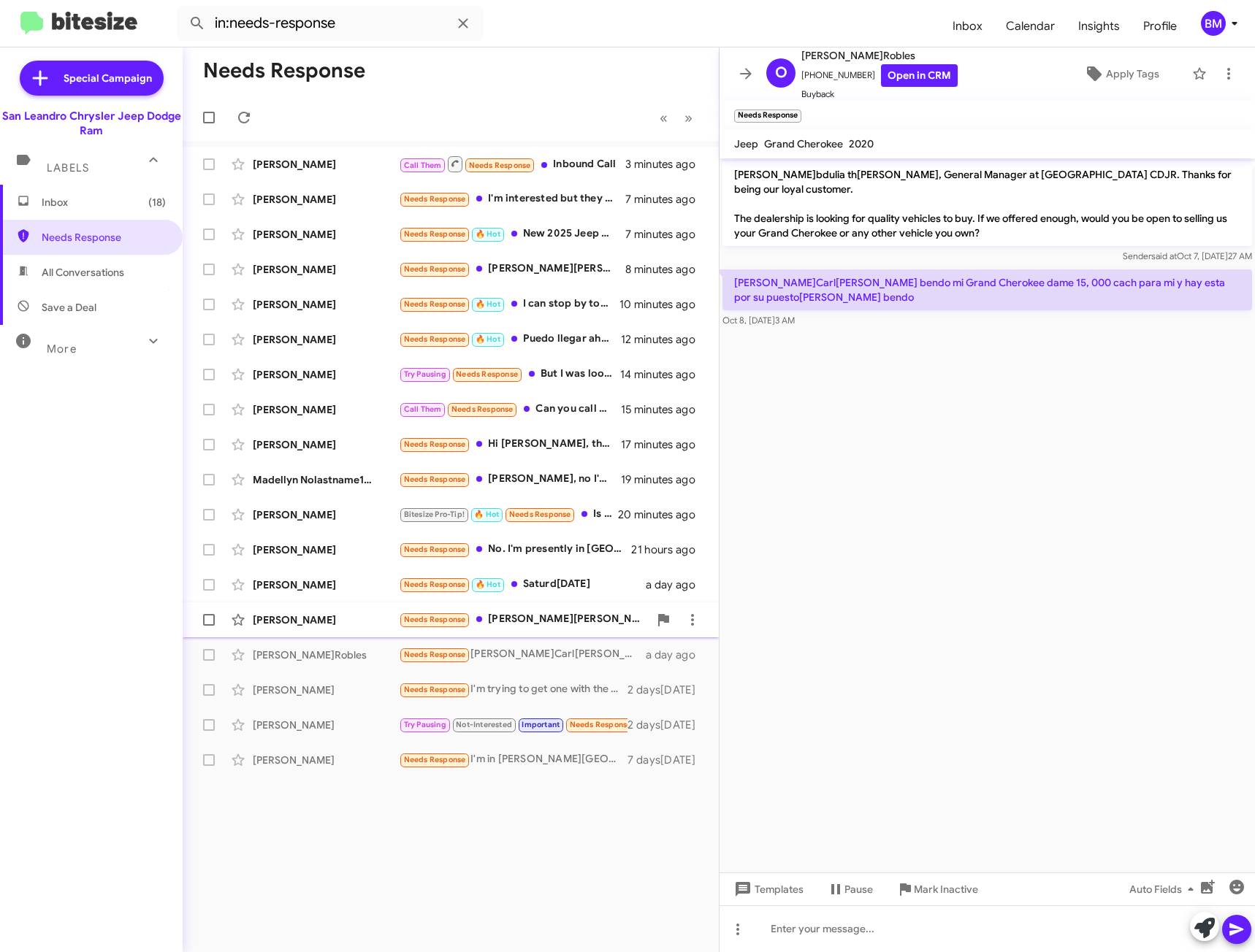
click at [556, 621] on div "Needs Response[PERSON_NAME][PERSON_NAME]! First of all I really want to high[PE…" at bounding box center [523, 620] width 249 height 17
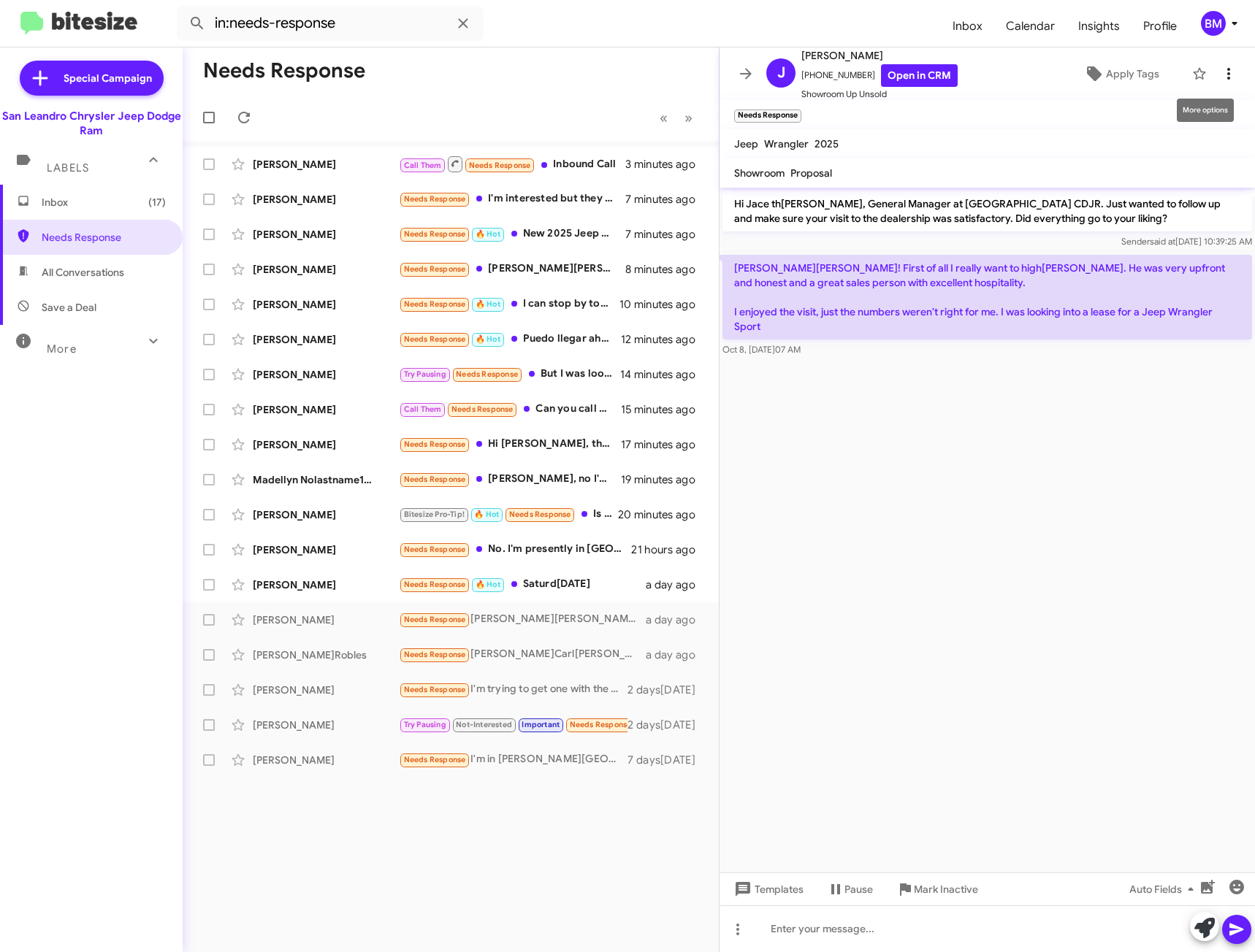
click at [1214, 63] on button at bounding box center [1228, 73] width 29 height 29
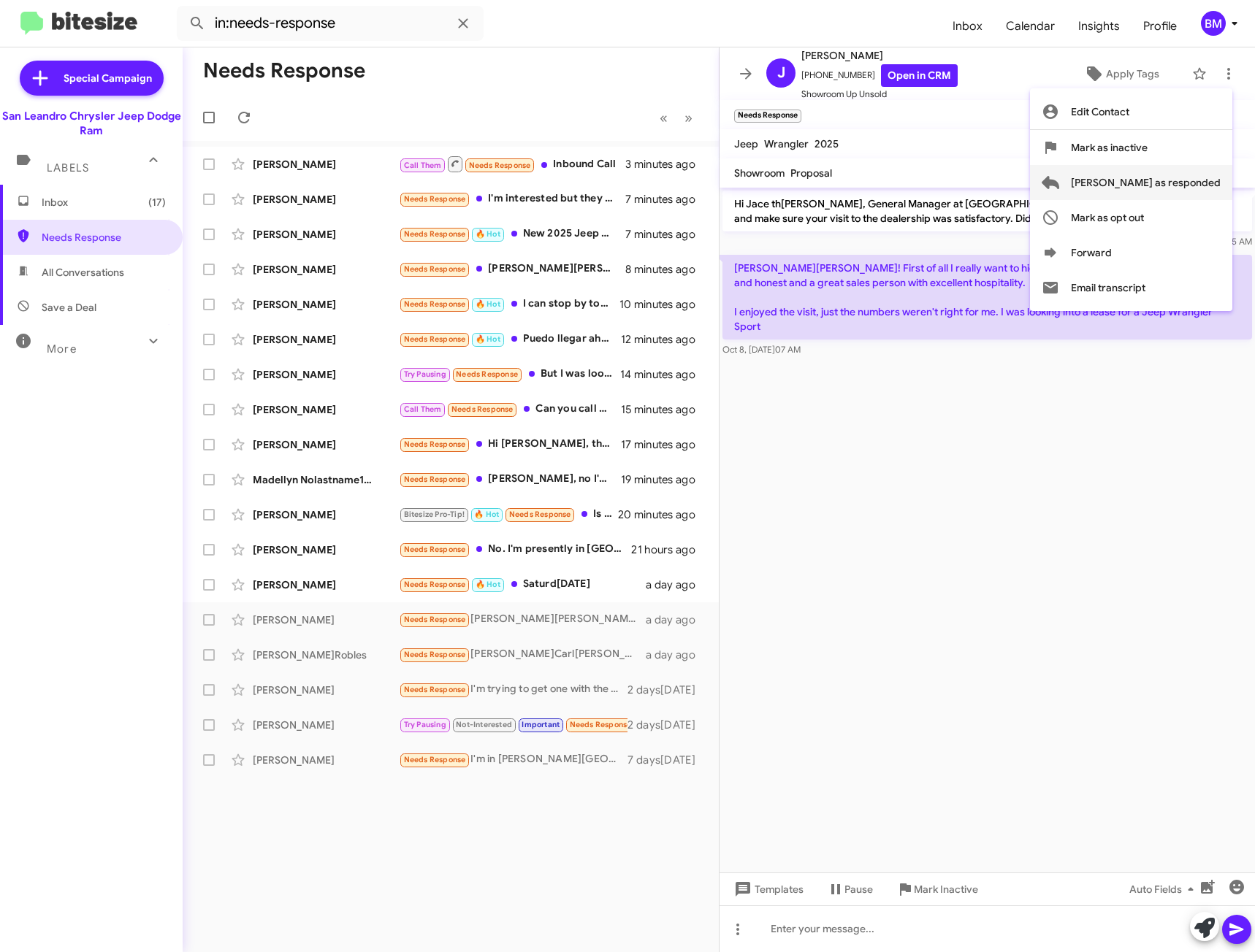
click at [1137, 184] on span "[PERSON_NAME] as responded" at bounding box center [1146, 183] width 150 height 35
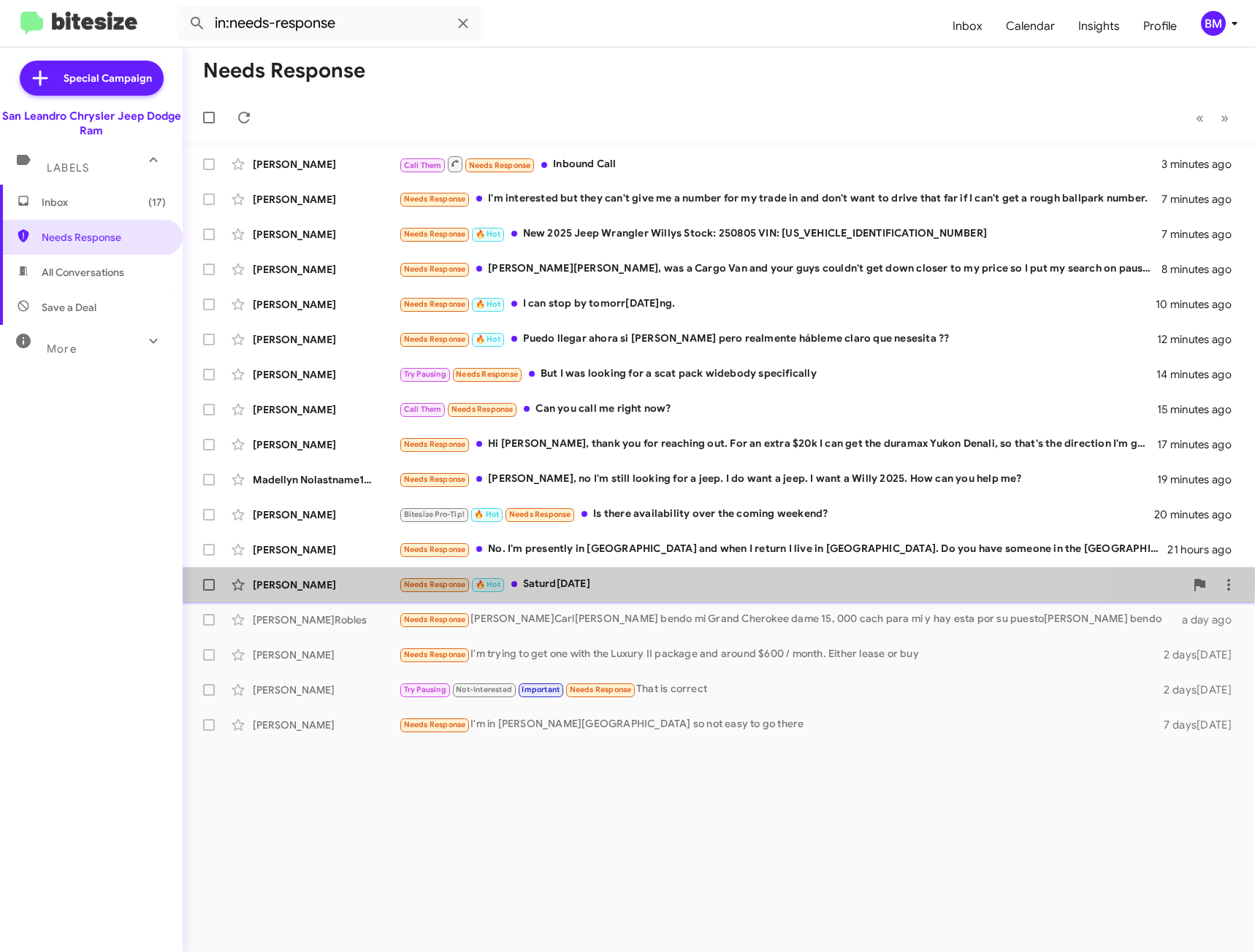
click at [531, 582] on div "Needs Response 🔥 Hot Saturd[DATE]" at bounding box center [791, 585] width 786 height 17
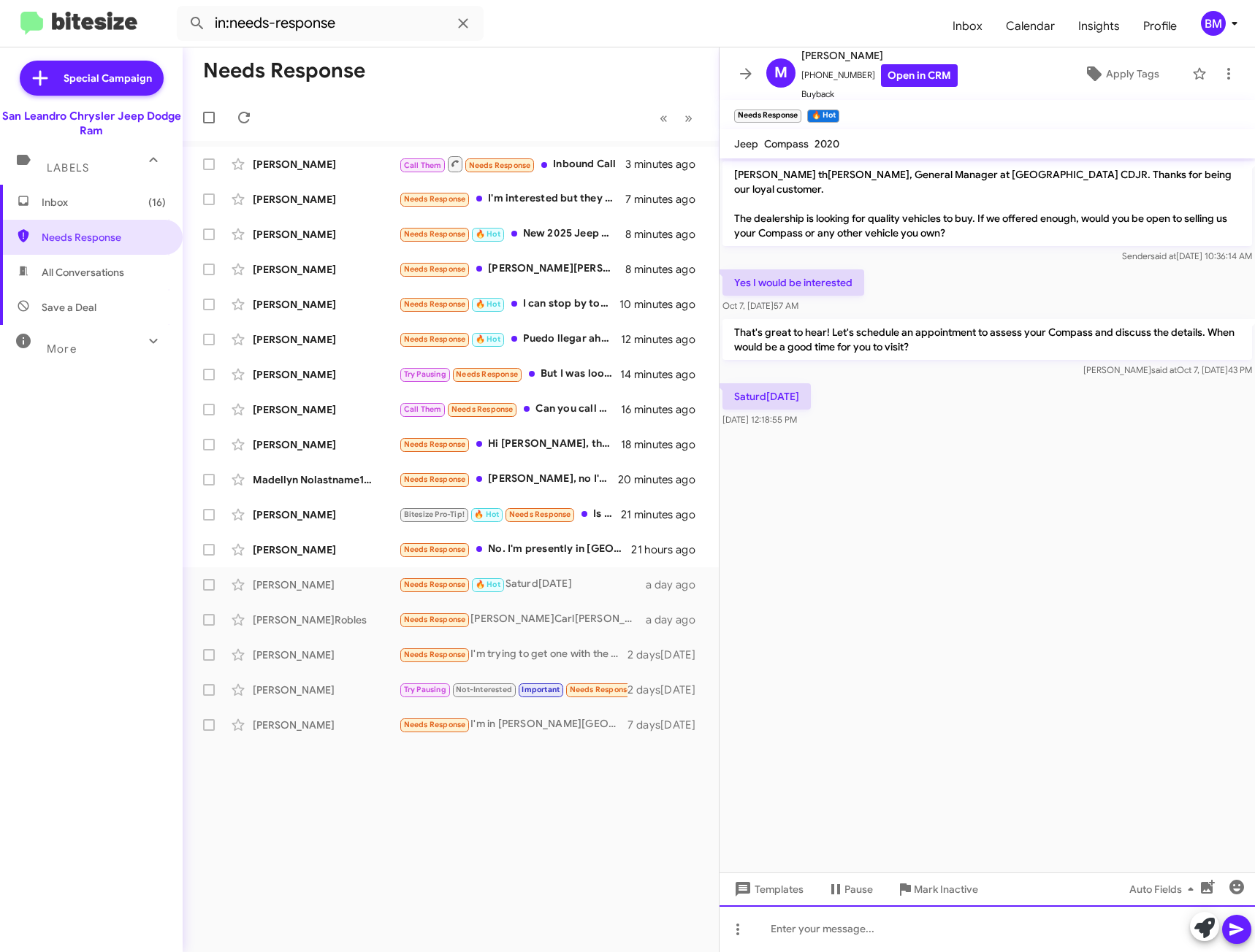
click at [840, 935] on div at bounding box center [987, 928] width 536 height 47
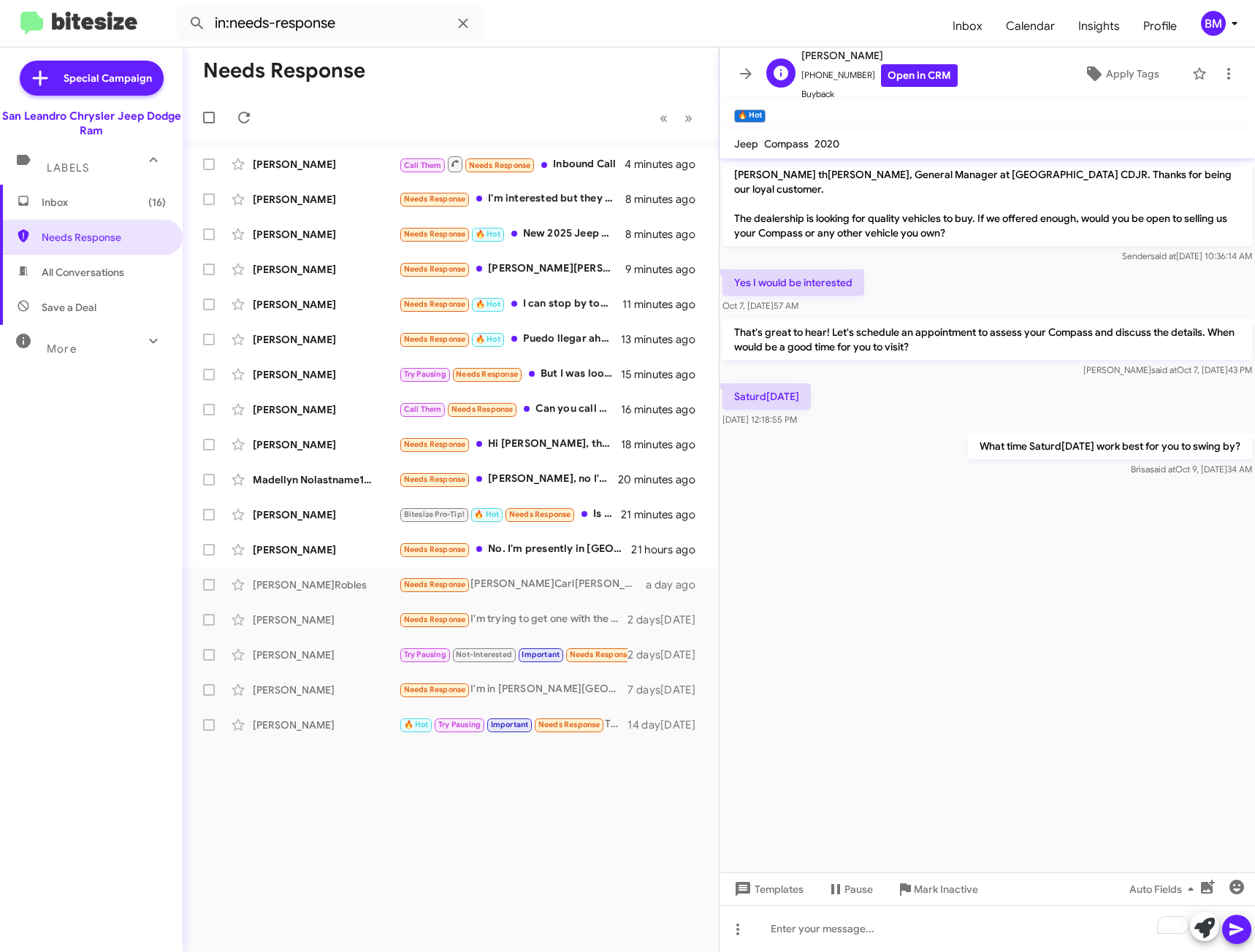
click at [950, 80] on div "[PERSON_NAME] [PHONE_NUMBER] Open in CRM Buyback Apply Tags" at bounding box center [972, 74] width 424 height 55
click at [931, 71] on link "Open in CRM" at bounding box center [919, 76] width 77 height 23
click at [533, 542] on div "Needs Response No. I'm presently in [GEOGRAPHIC_DATA] and when I return I live …" at bounding box center [523, 549] width 249 height 17
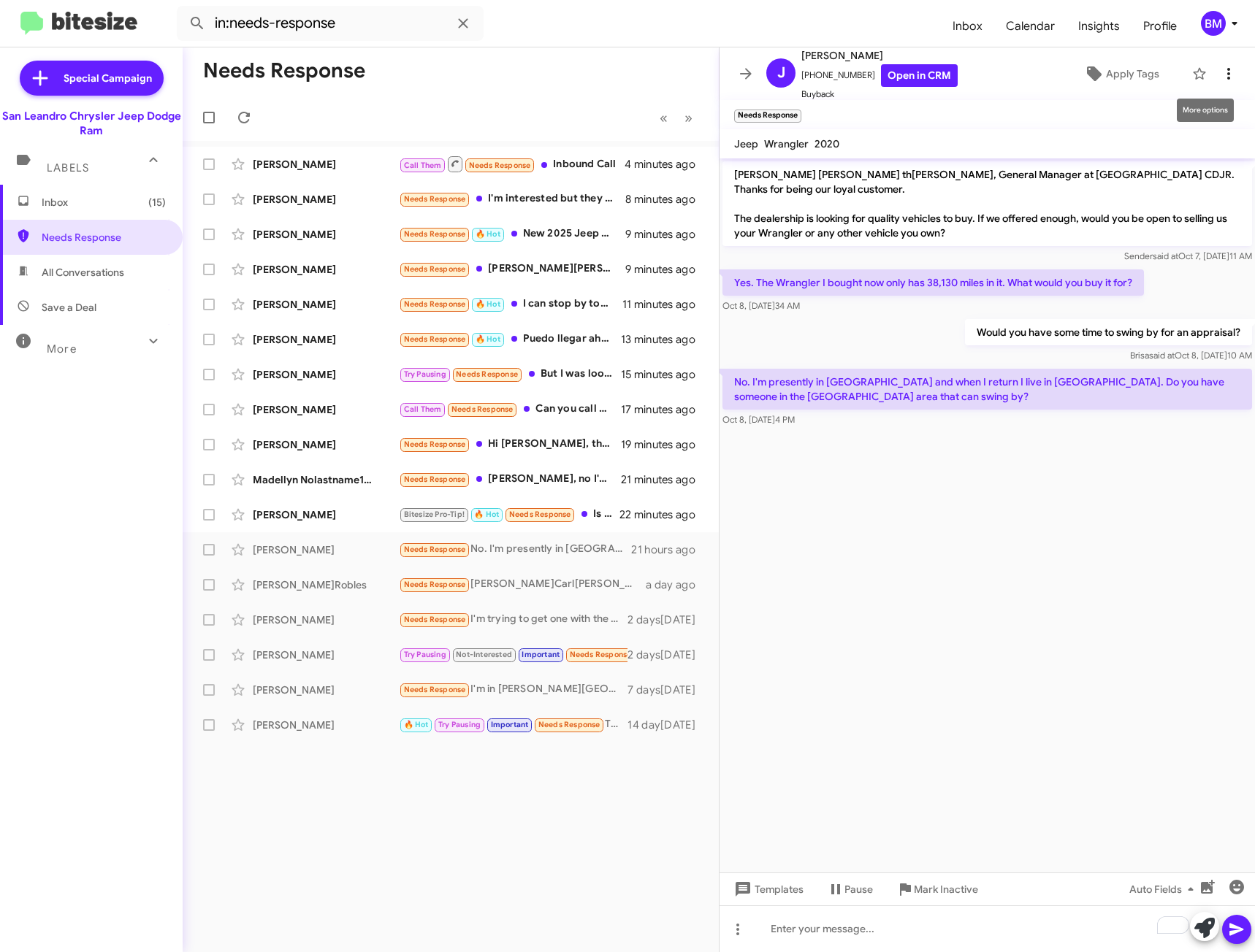
click at [1224, 73] on icon at bounding box center [1228, 73] width 18 height 18
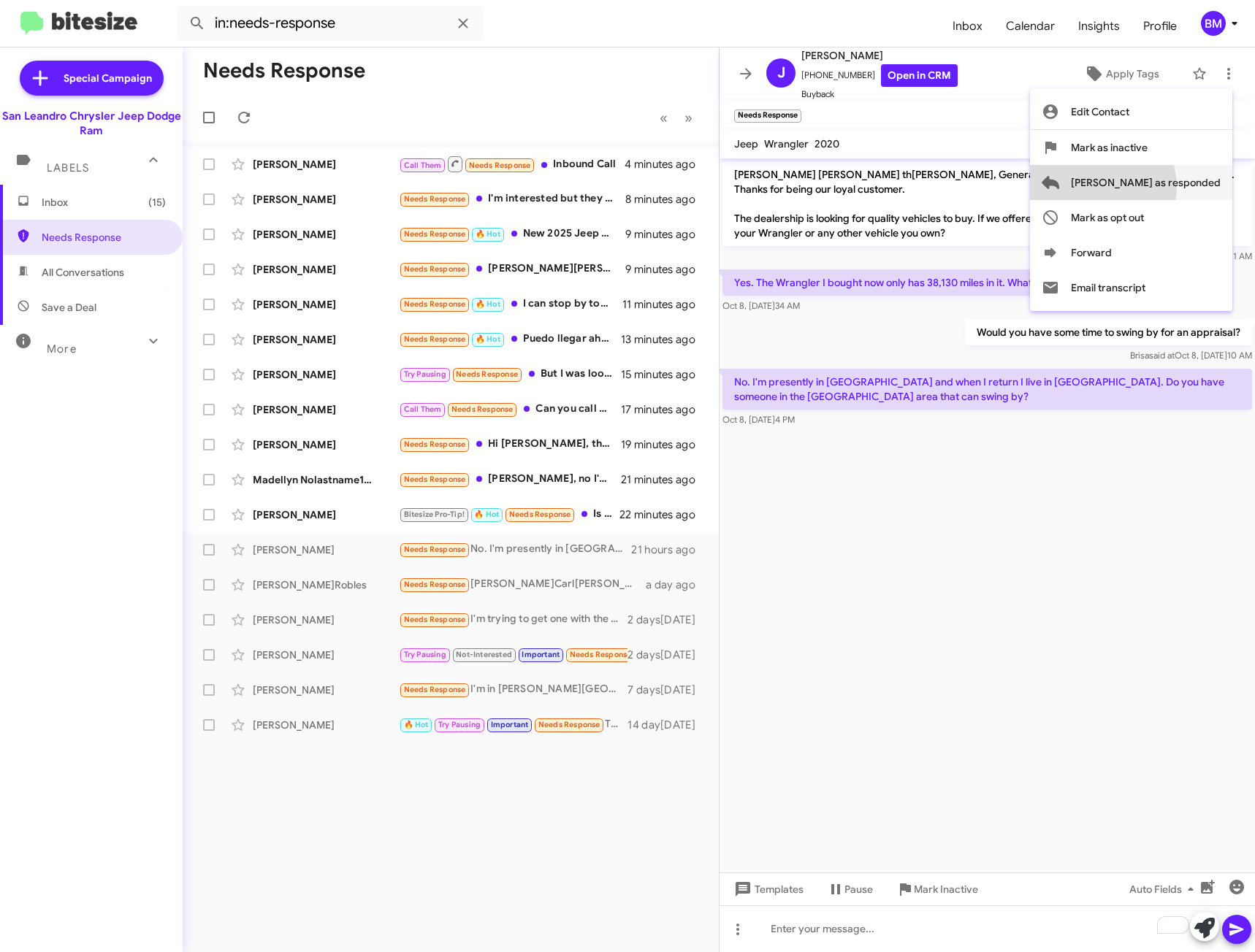
click at [1157, 187] on span "[PERSON_NAME] as responded" at bounding box center [1146, 183] width 150 height 35
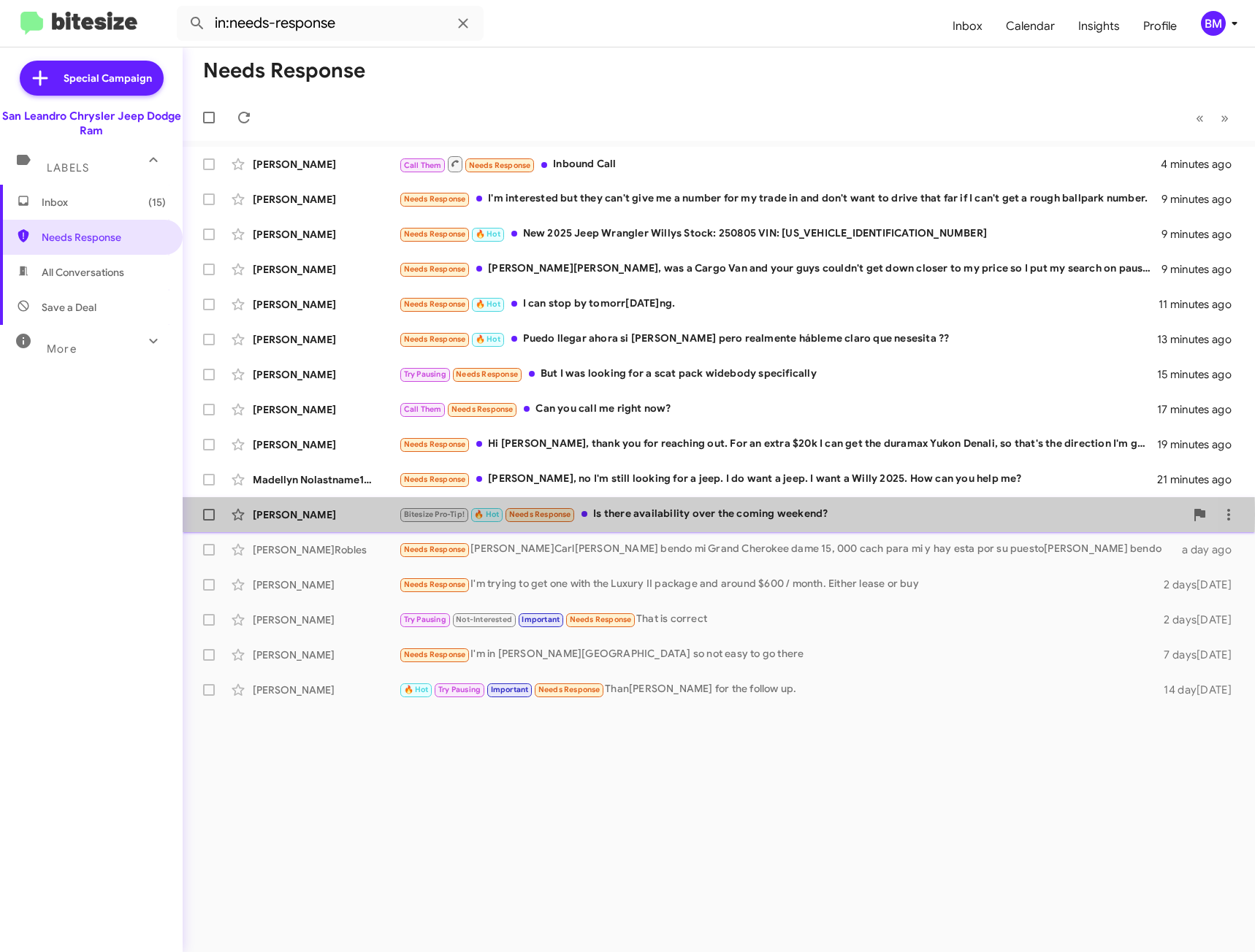
click at [680, 515] on div "Bitesize Pro-Tip! 🔥 Hot Needs Response Is there availability over the coming we…" at bounding box center [791, 514] width 786 height 17
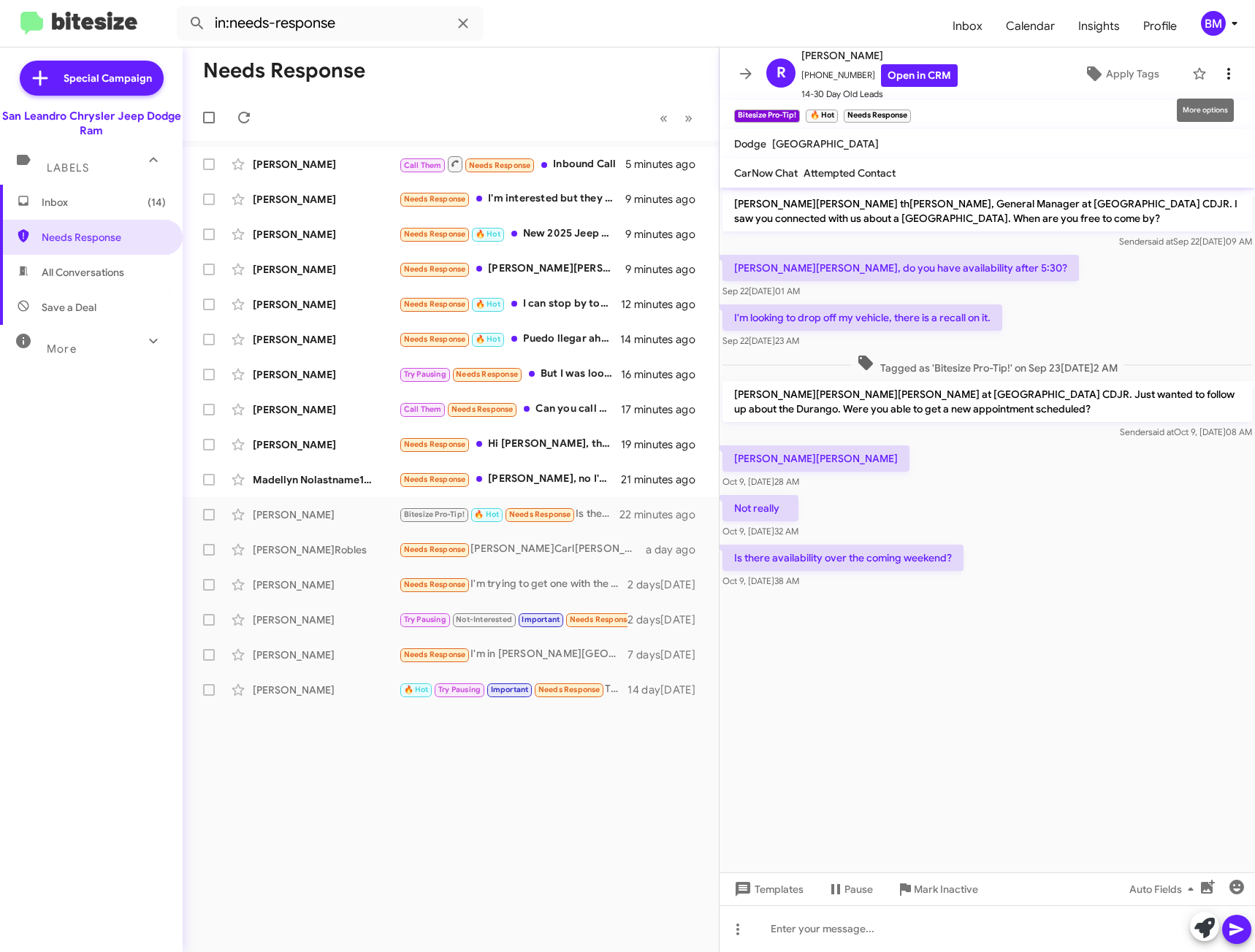
click at [1227, 72] on span at bounding box center [1228, 73] width 29 height 18
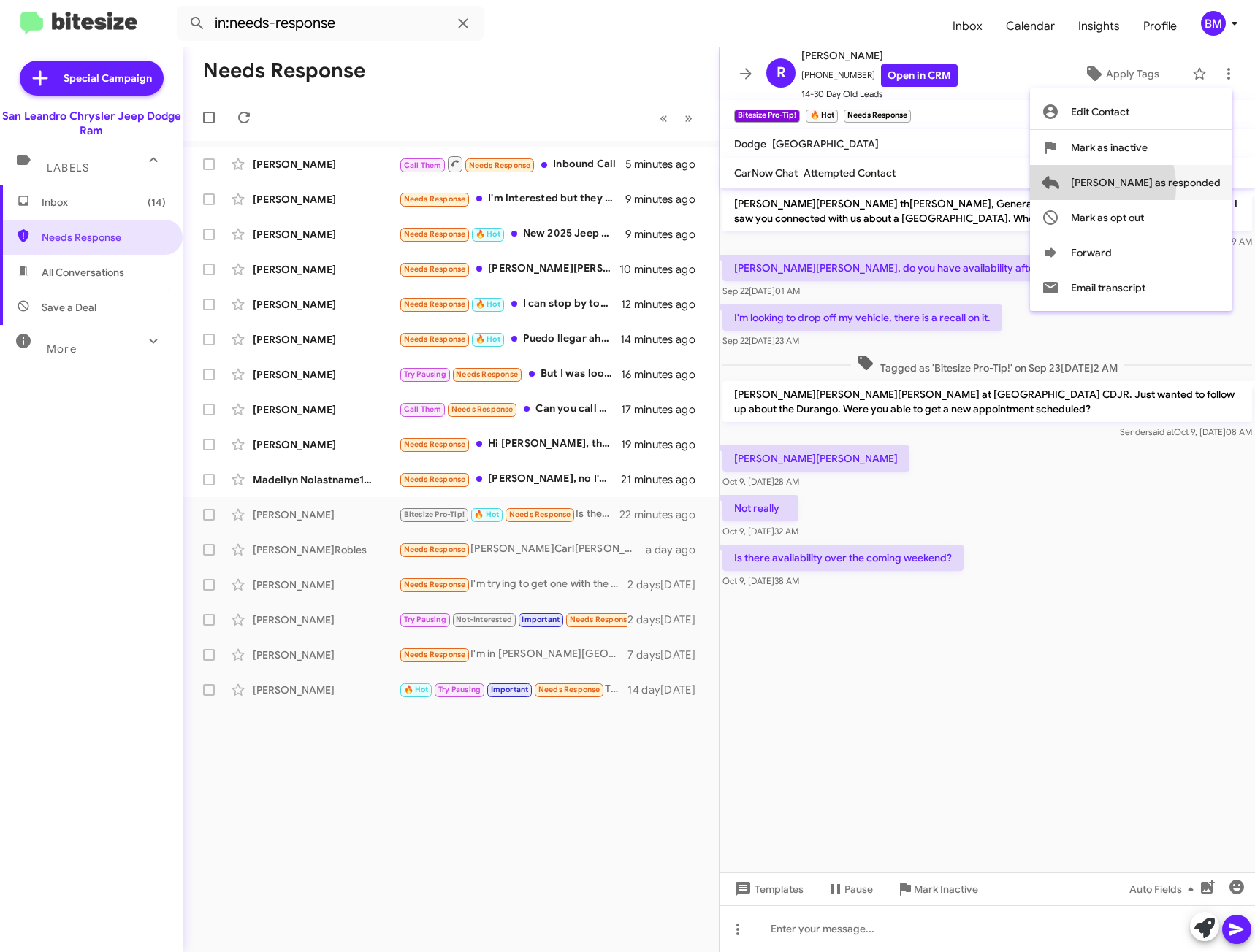
click at [1146, 187] on span "[PERSON_NAME] as responded" at bounding box center [1146, 183] width 150 height 35
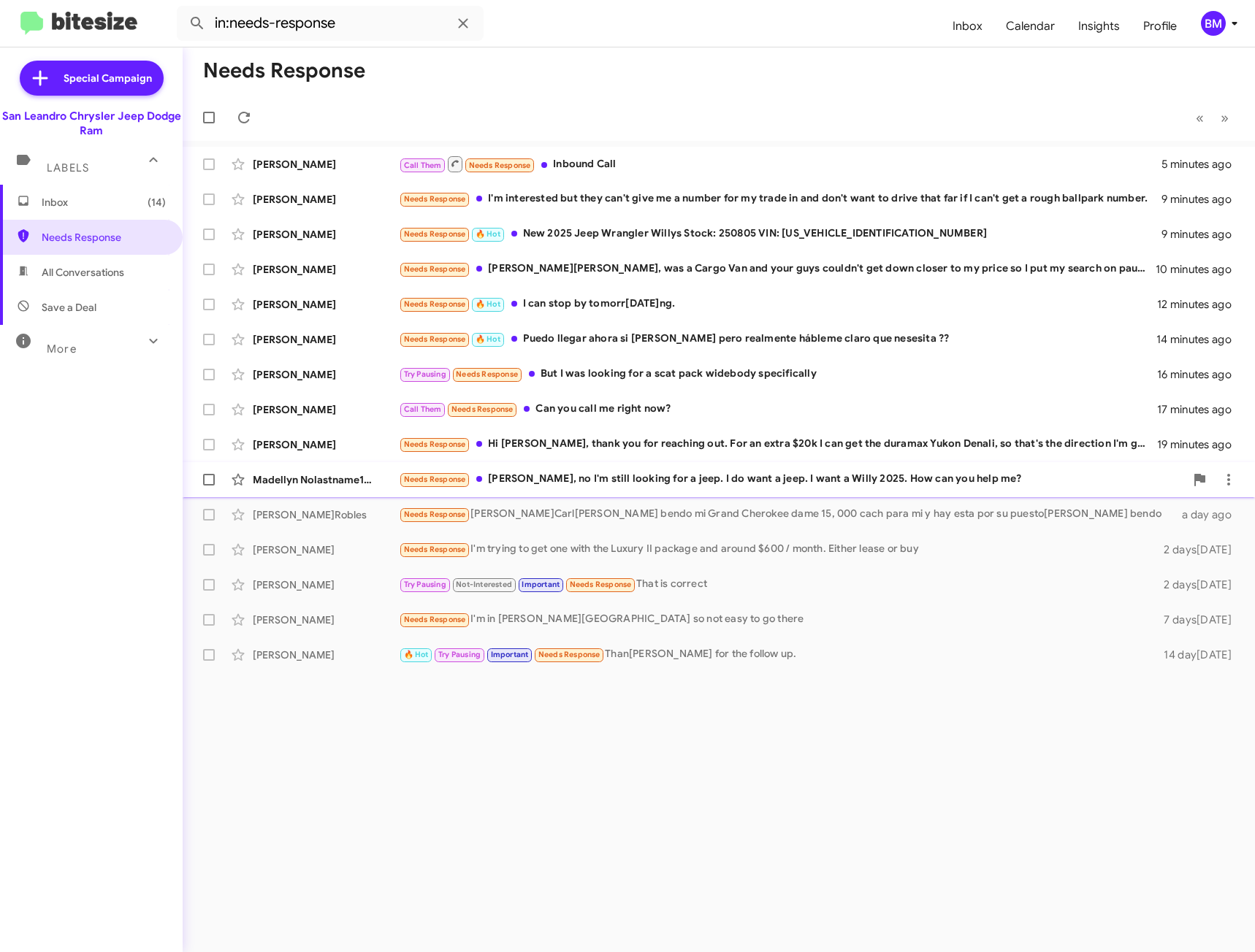
click at [598, 479] on div "Needs Response[PERSON_NAME], no I'm still looking for a jeep. I do want a jeep.…" at bounding box center [791, 480] width 786 height 17
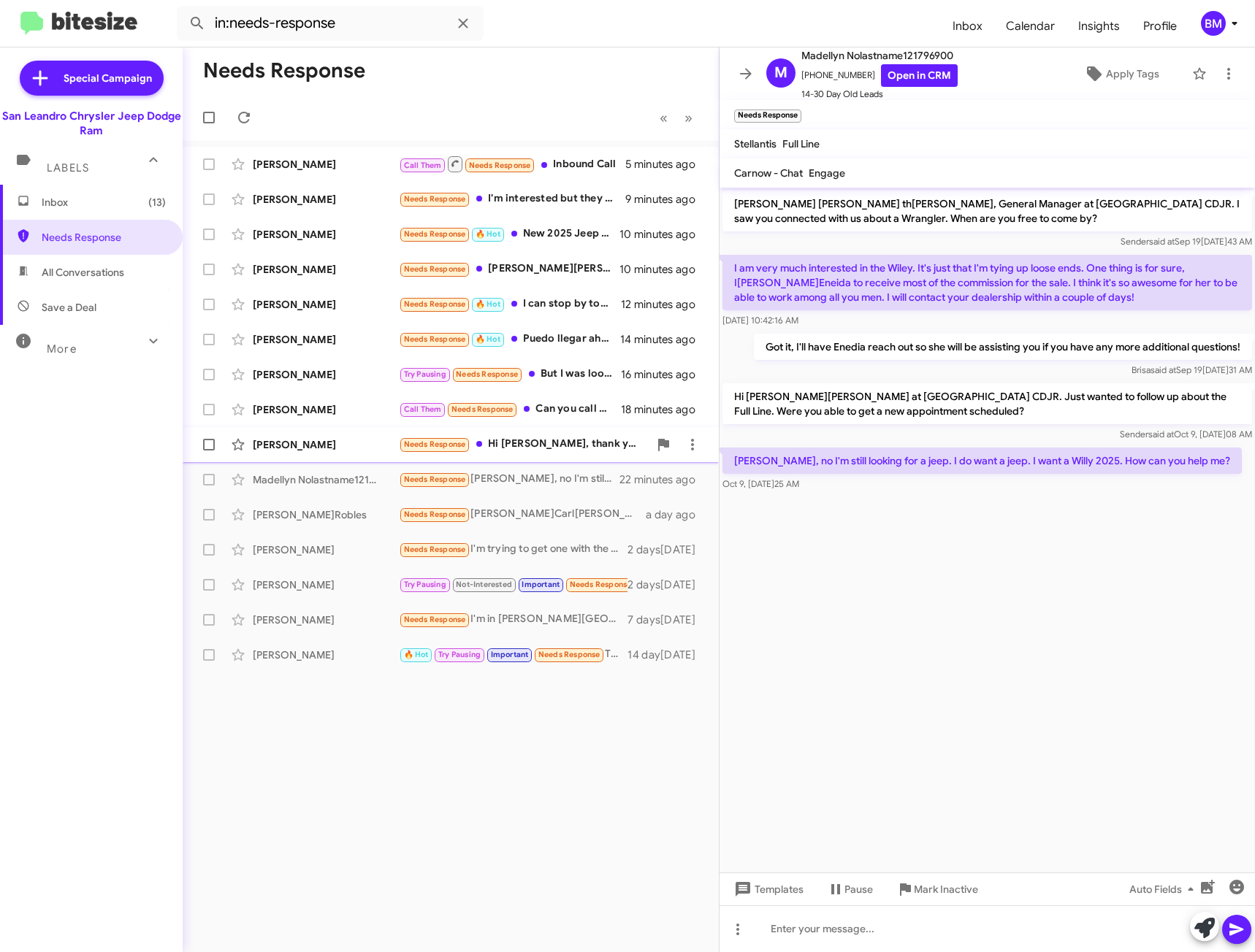
click at [566, 452] on div "Needs Response[PERSON_NAME][PERSON_NAME], thank you for reaching out. For an ex…" at bounding box center [523, 445] width 249 height 17
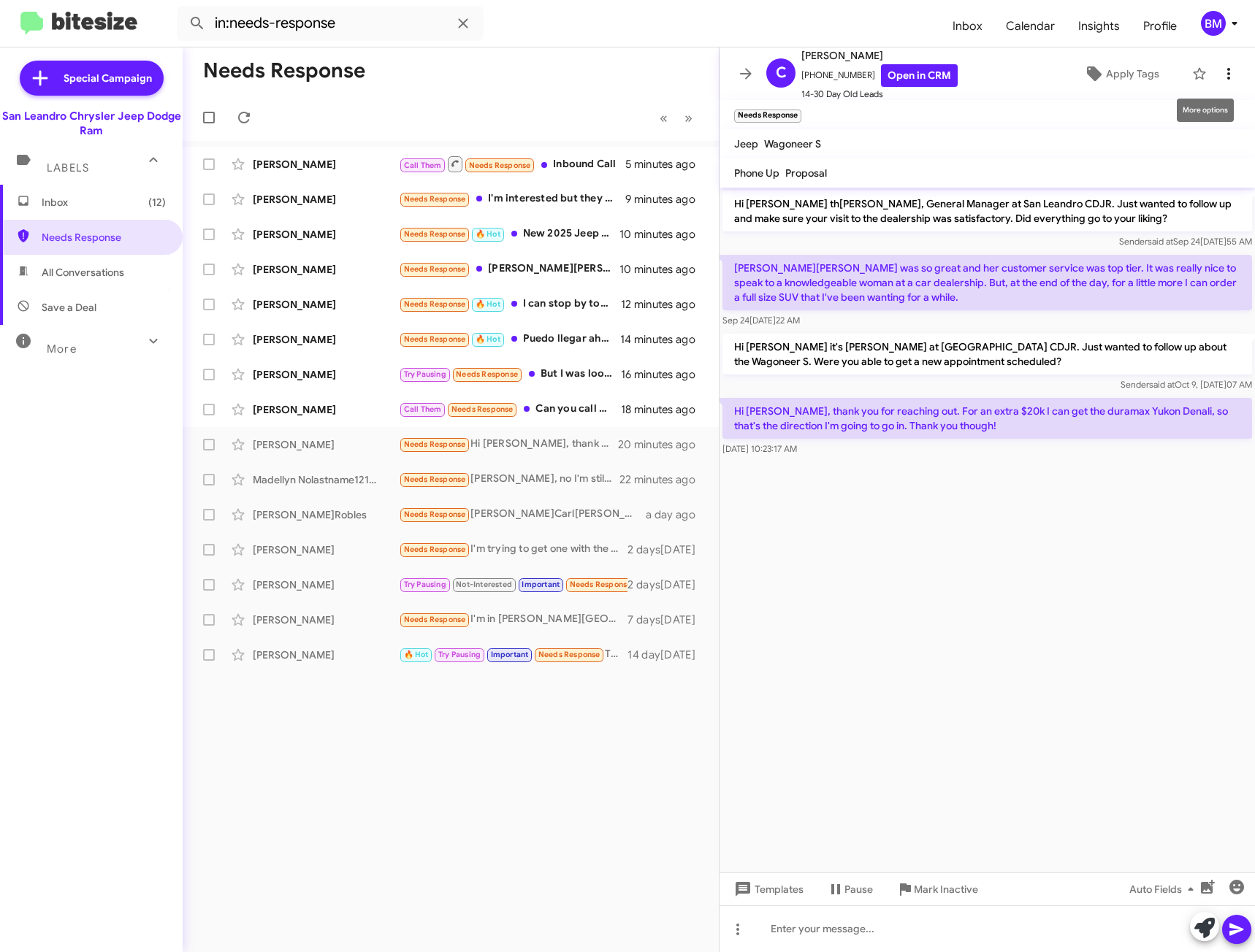
click at [1227, 79] on icon at bounding box center [1228, 73] width 3 height 11
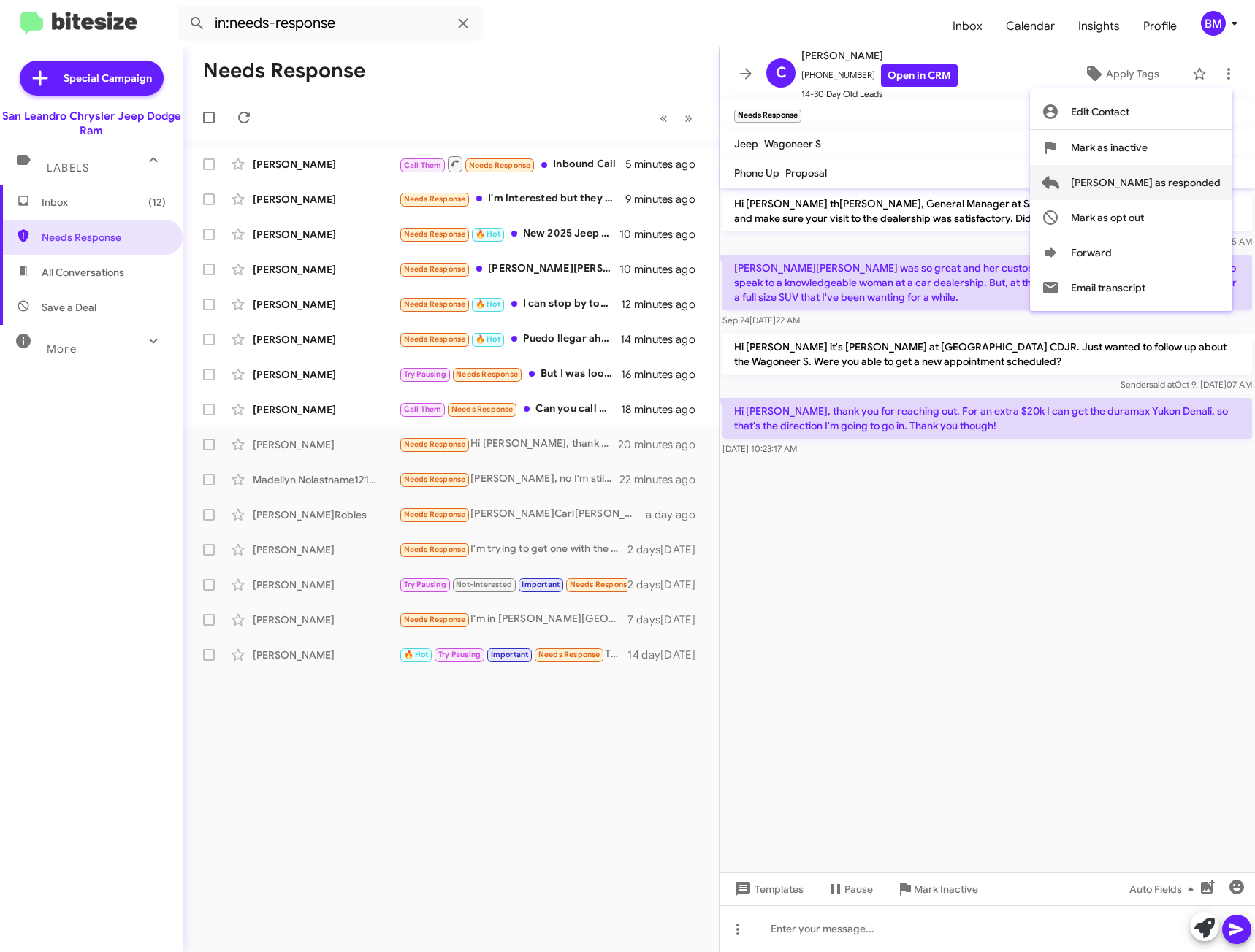
click at [1165, 182] on span "[PERSON_NAME] as responded" at bounding box center [1146, 183] width 150 height 35
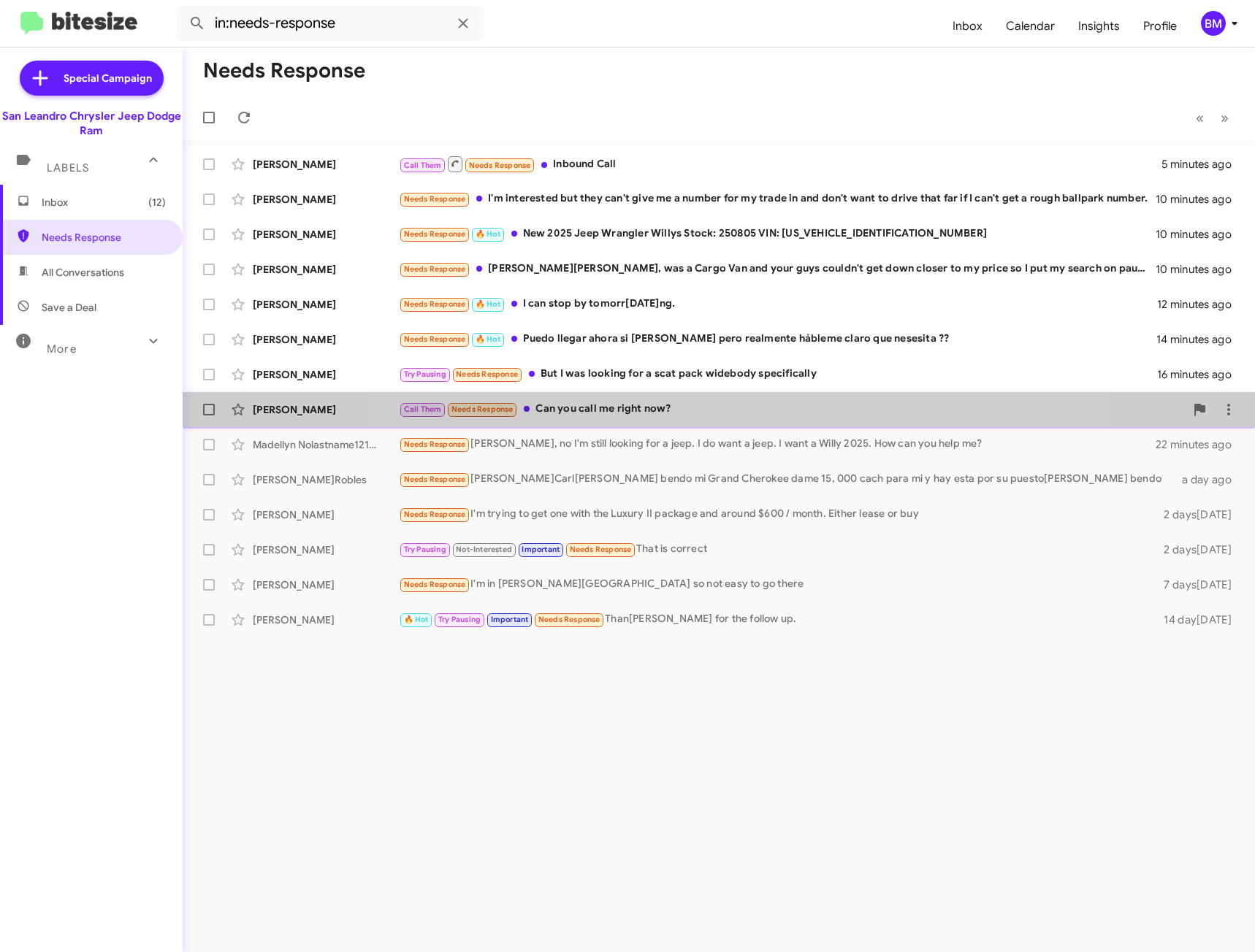
click at [732, 397] on div "[PERSON_NAME] Fix Call Them Needs Response Can you call me right now? 18 minute…" at bounding box center [719, 409] width 1048 height 29
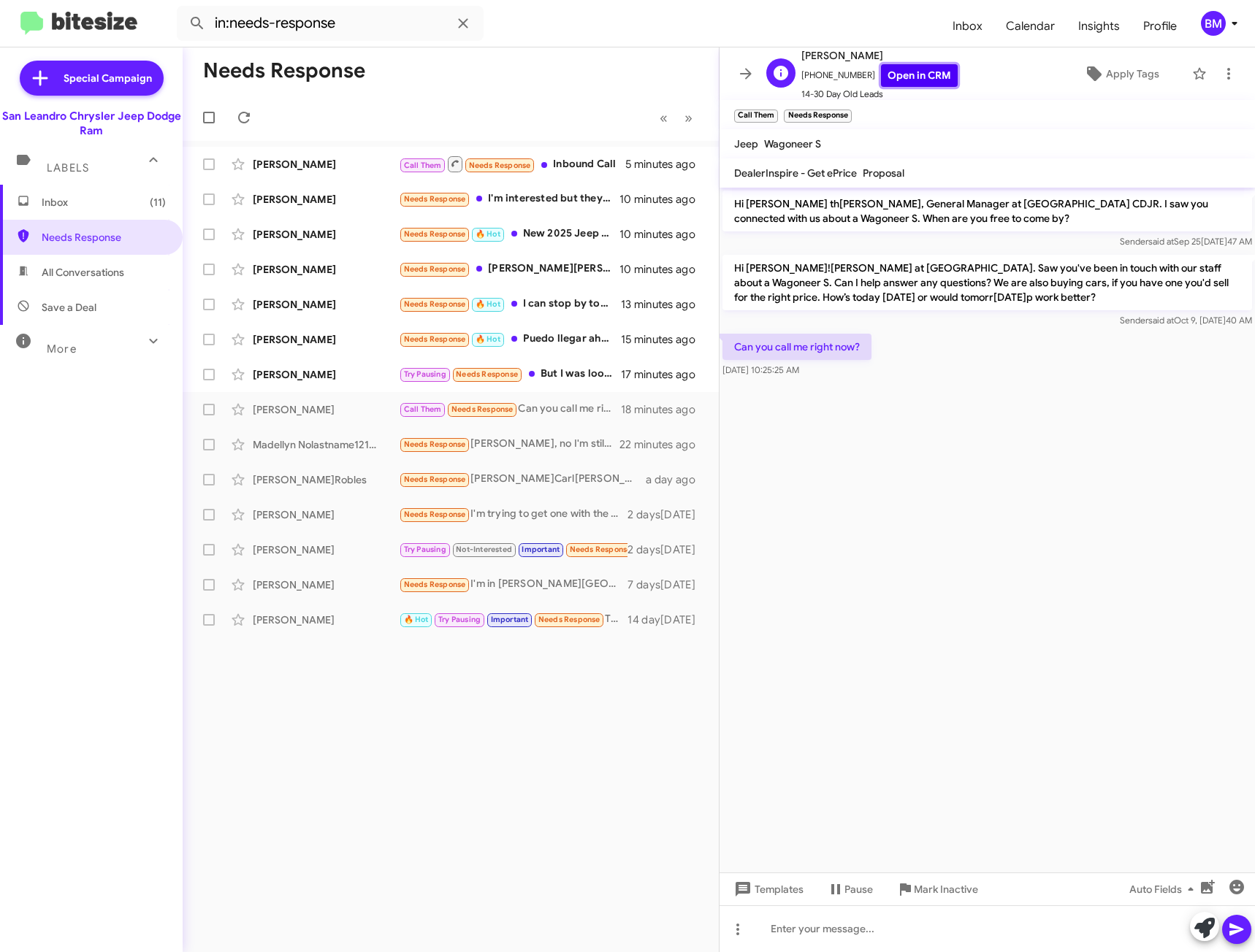
click at [901, 72] on link "Open in CRM" at bounding box center [919, 76] width 77 height 23
drag, startPoint x: 553, startPoint y: 370, endPoint x: 562, endPoint y: 370, distance: 9.0
click at [553, 370] on div "Try Pausing Needs Response But I was looking for a scat pack widebody specifica…" at bounding box center [523, 374] width 249 height 17
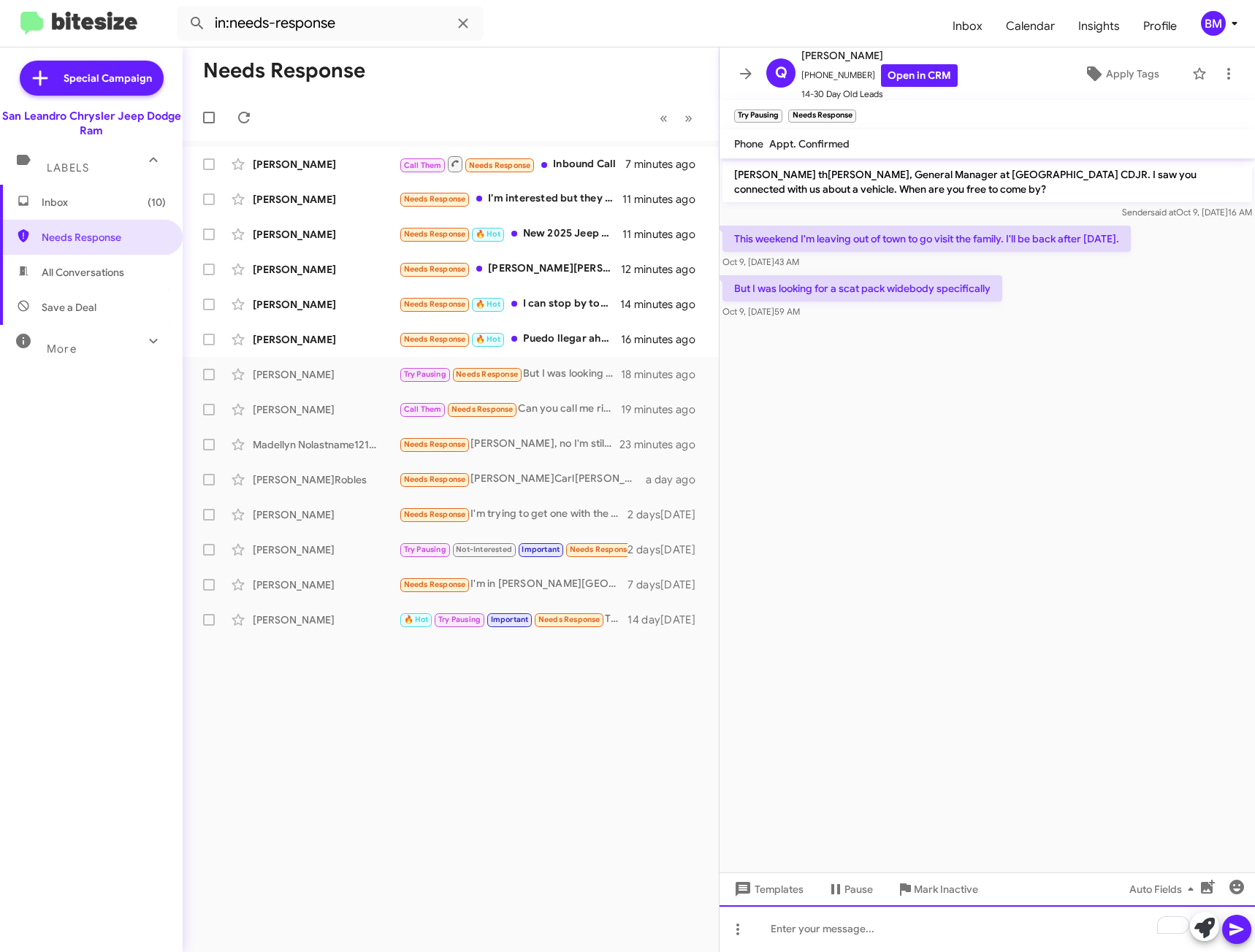
paste div "To enrich screen reader interactions, please activate Accessibility in Grammarl…"
click at [1227, 934] on button at bounding box center [1237, 930] width 29 height 29
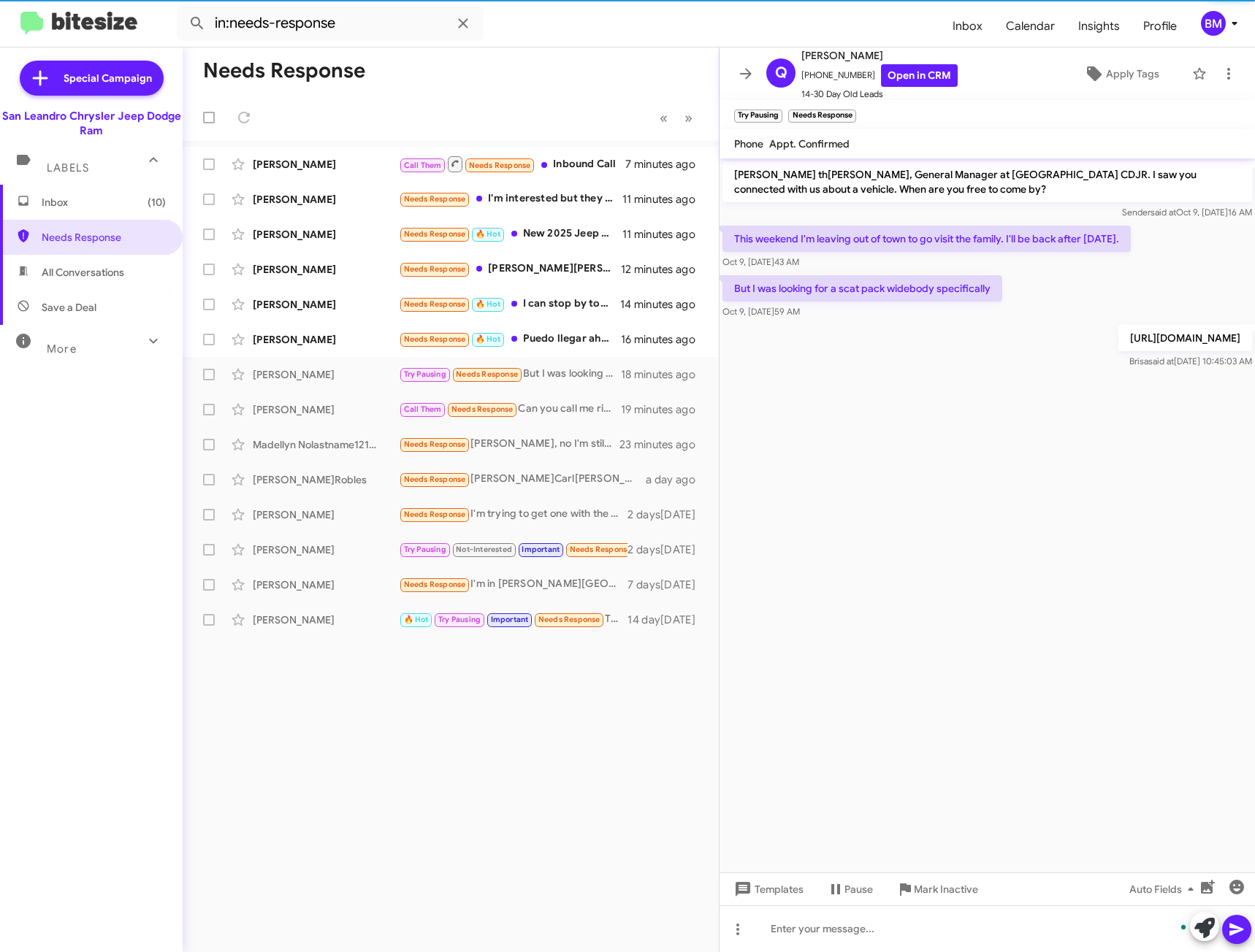
click at [1024, 895] on div "Templates Pause Mark Inactive Auto Fields" at bounding box center [987, 888] width 536 height 33
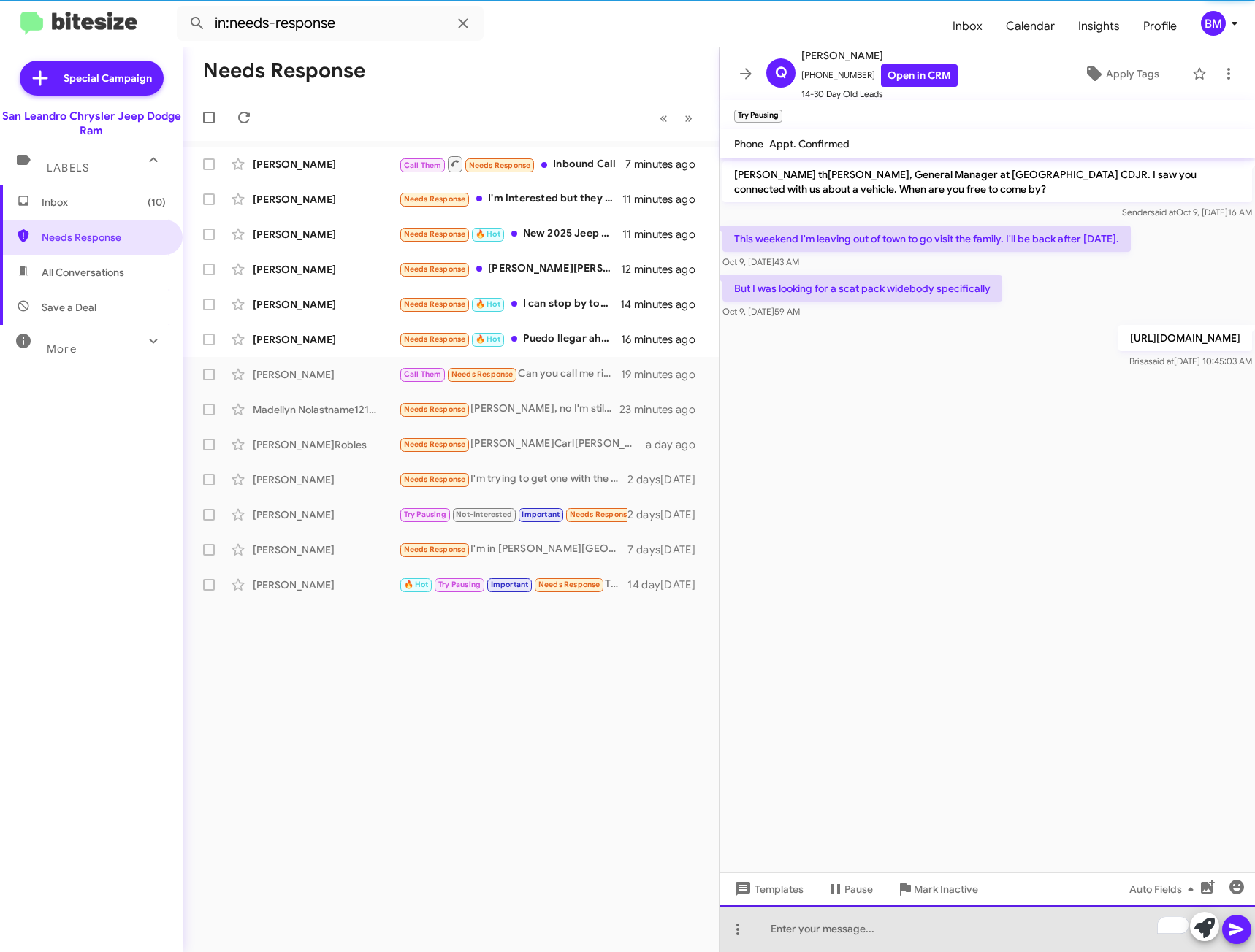
click at [1000, 920] on div "To enrich screen reader interactions, please activate Accessibility in Grammarl…" at bounding box center [987, 928] width 536 height 47
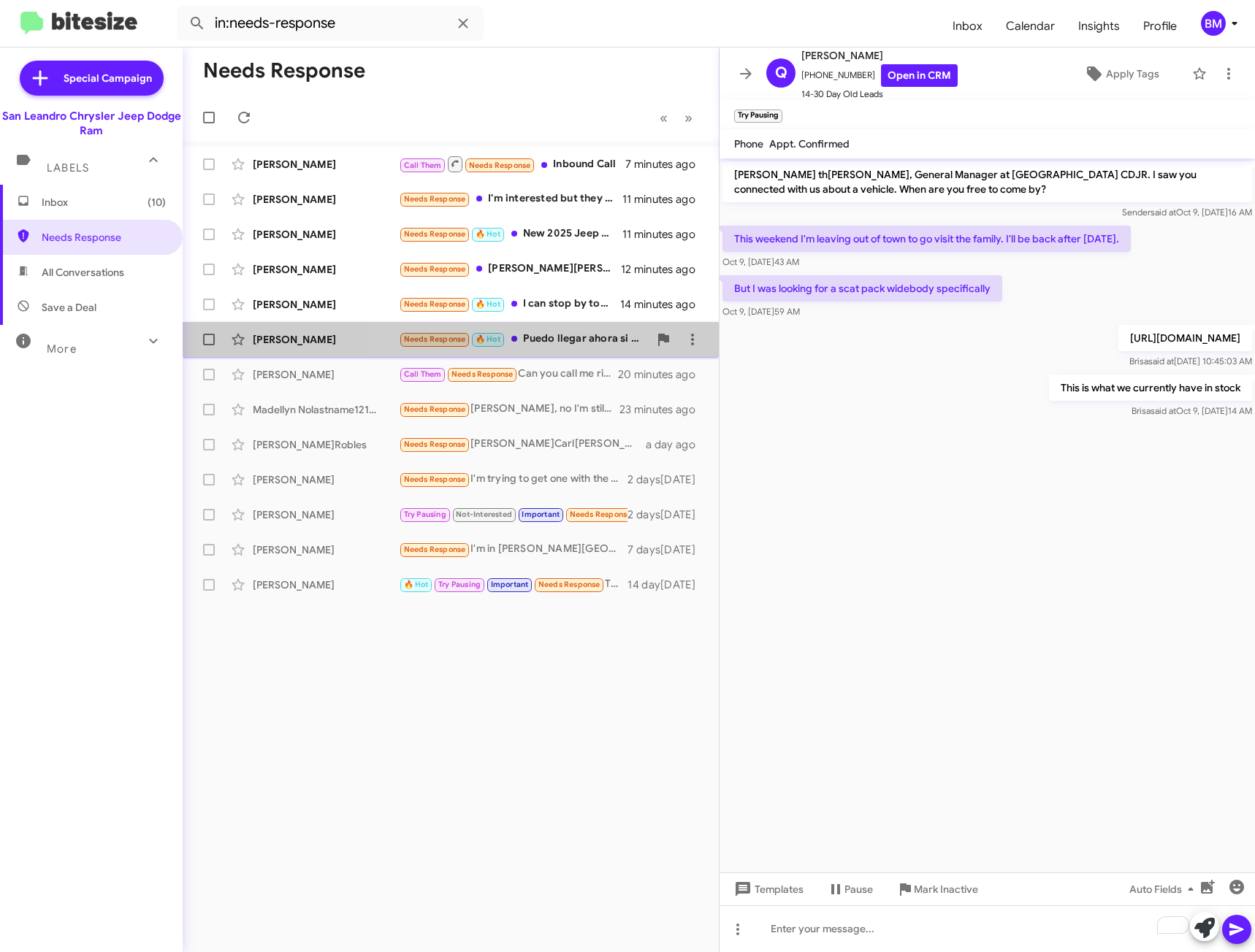
click at [583, 336] on div "Needs Response 🔥 Hot Puedo llegar aho[PERSON_NAME]parese pero realmente hábleme…" at bounding box center [523, 339] width 249 height 17
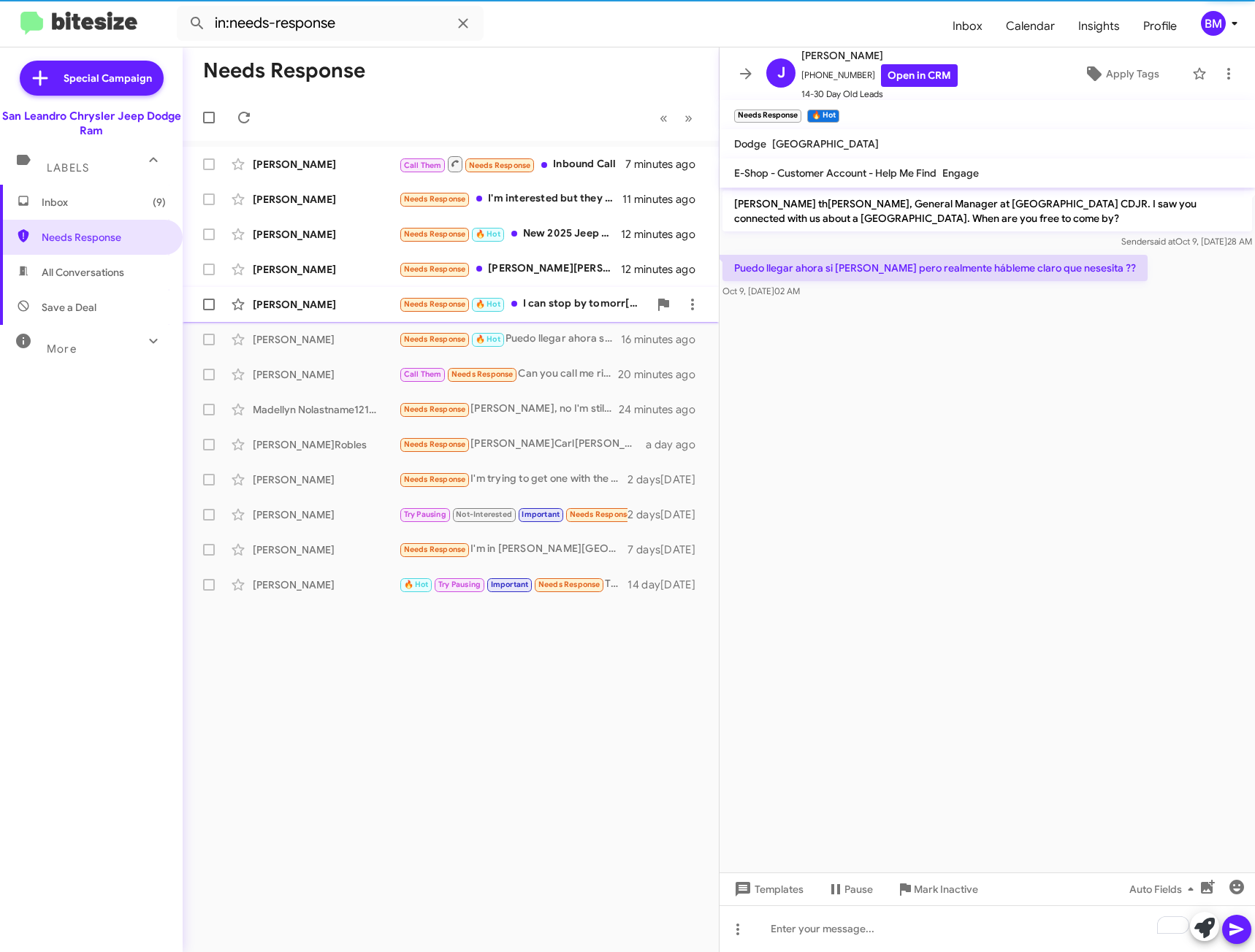
click at [568, 308] on div "Needs Response 🔥 Hot I can stop by tomorr[DATE]ng." at bounding box center [523, 305] width 249 height 17
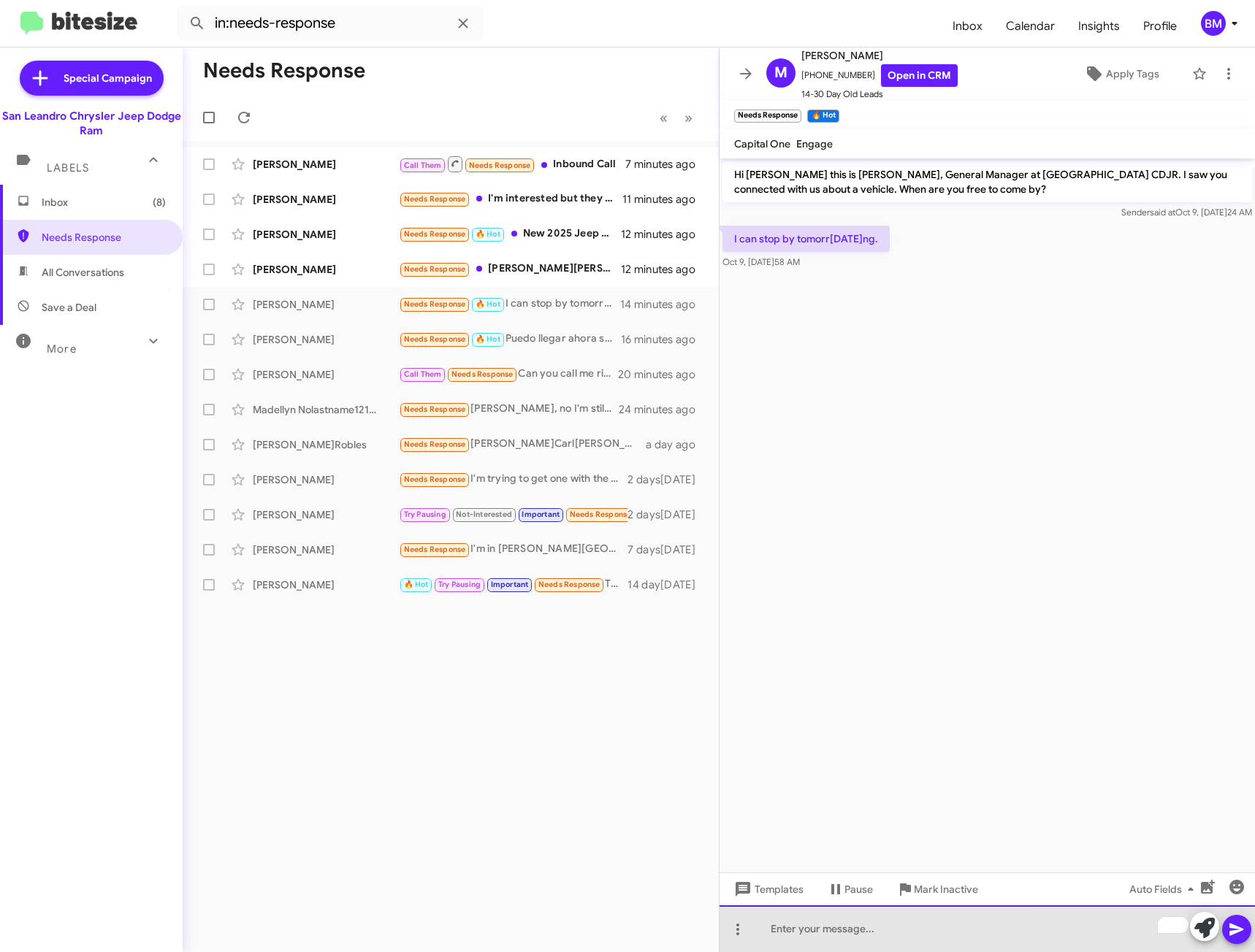
click at [867, 943] on div "To enrich screen reader interactions, please activate Accessibility in Grammarl…" at bounding box center [987, 928] width 536 height 47
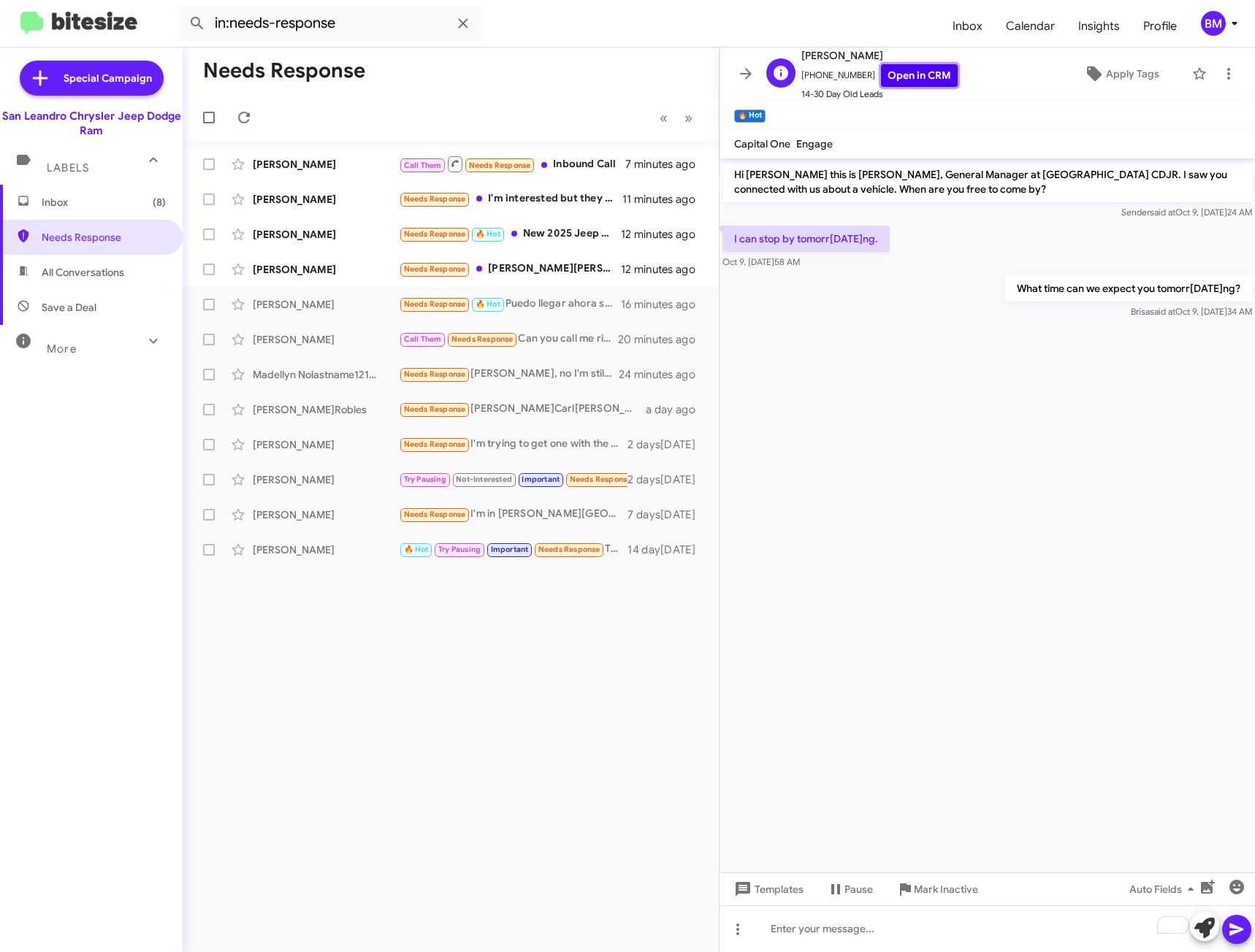
click at [892, 72] on link "Open in CRM" at bounding box center [919, 76] width 77 height 23
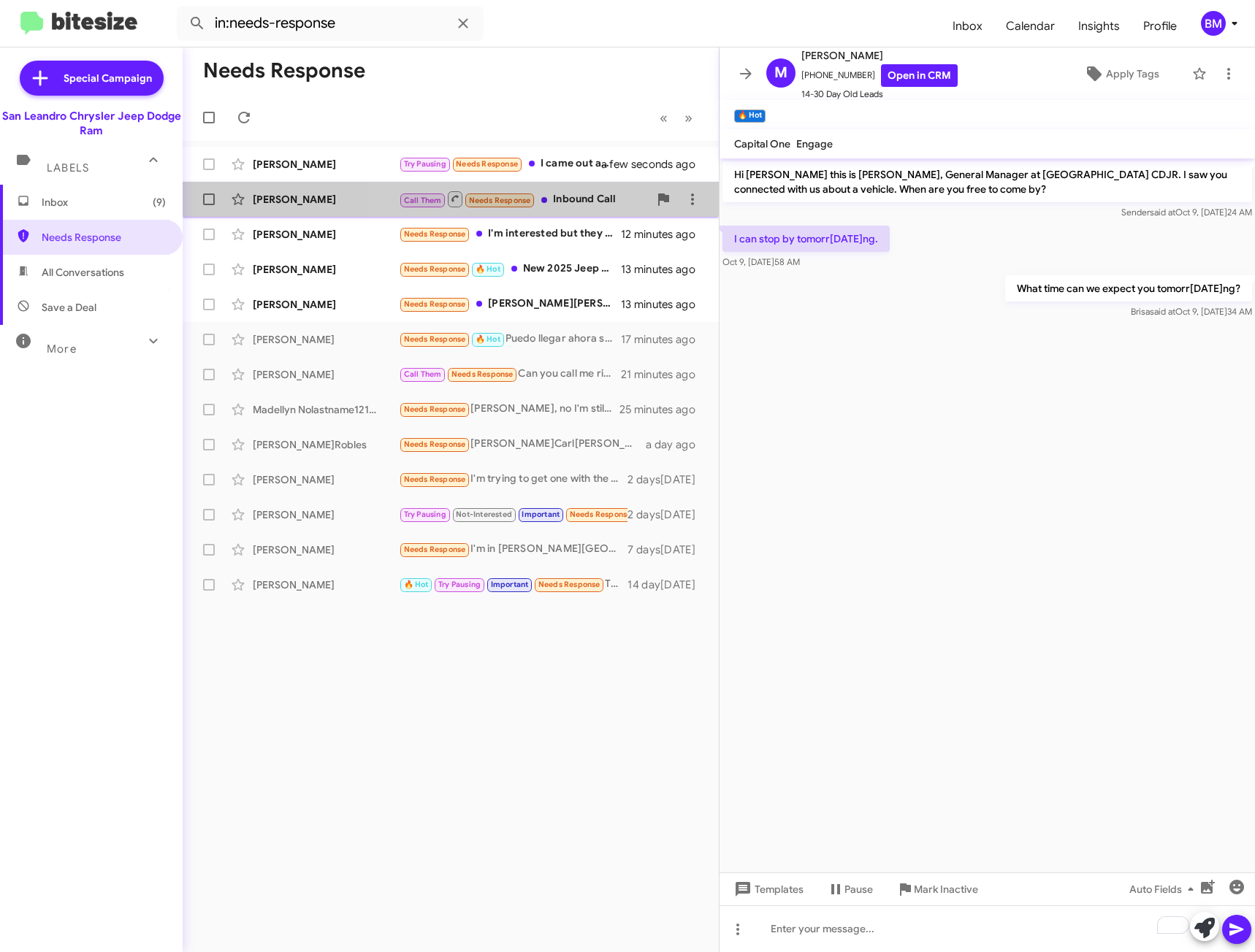
click at [575, 206] on div "Call Them Needs Response Inbound Call" at bounding box center [523, 199] width 249 height 18
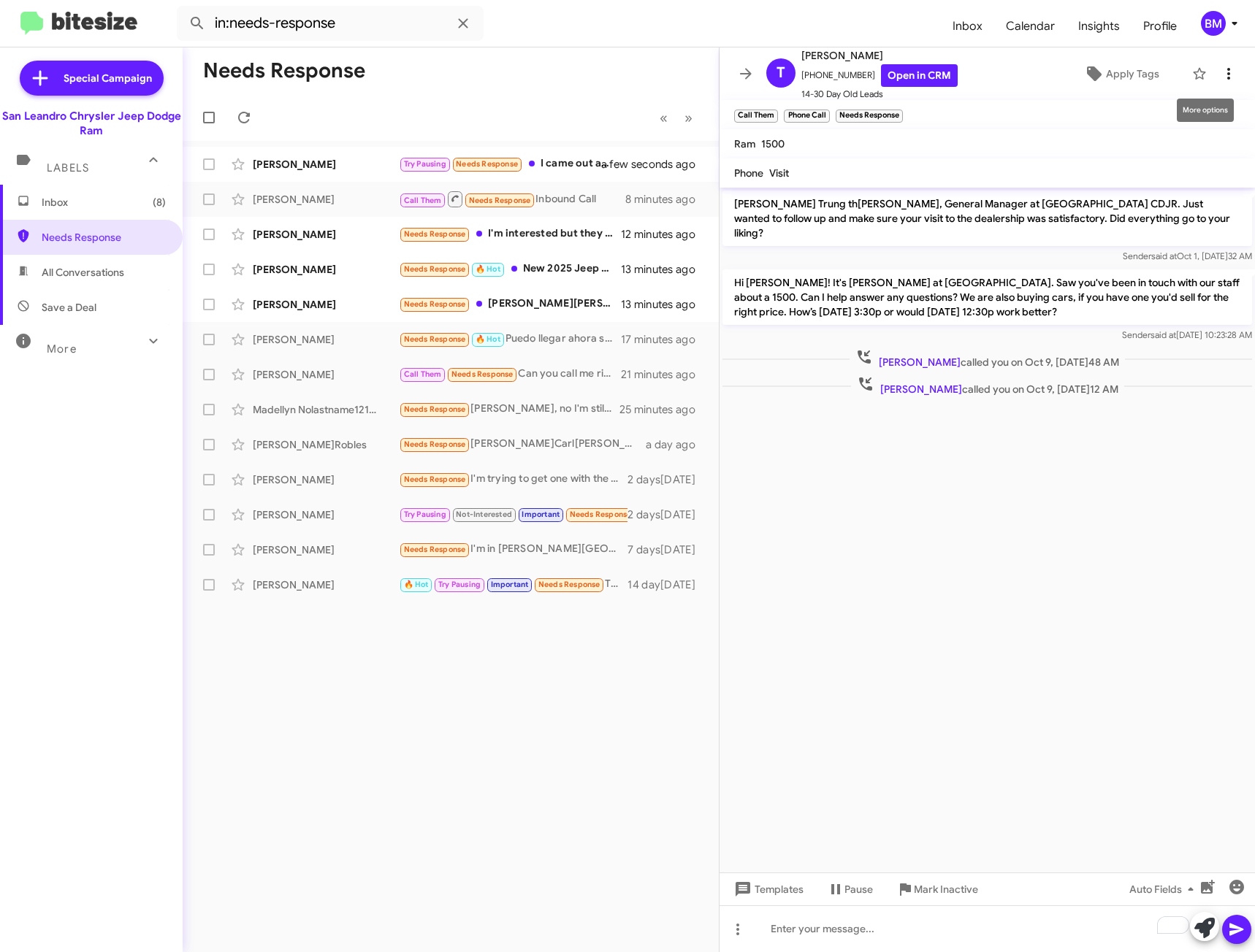
click at [1220, 76] on icon at bounding box center [1228, 73] width 18 height 18
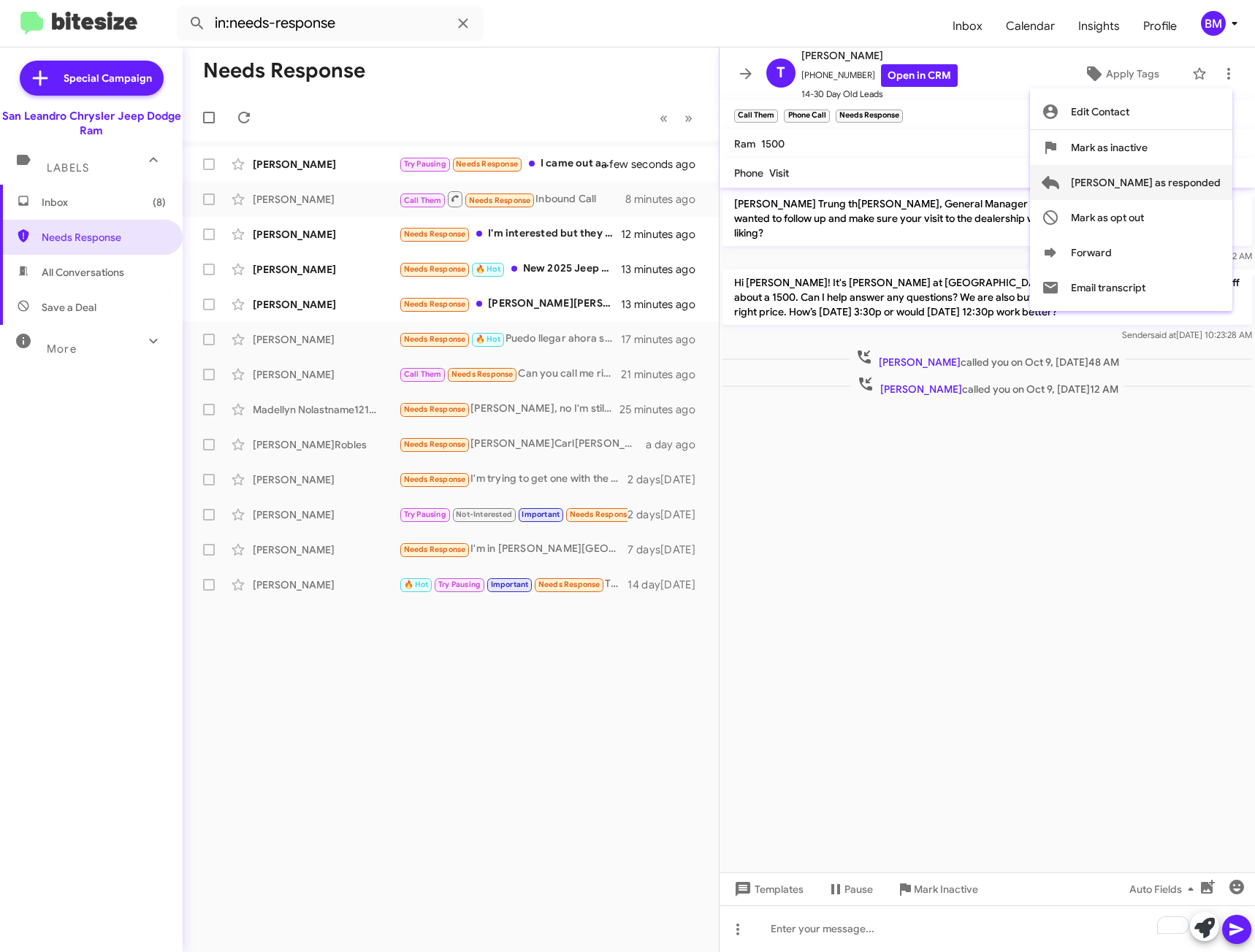
click at [1148, 179] on span "[PERSON_NAME] as responded" at bounding box center [1146, 183] width 150 height 35
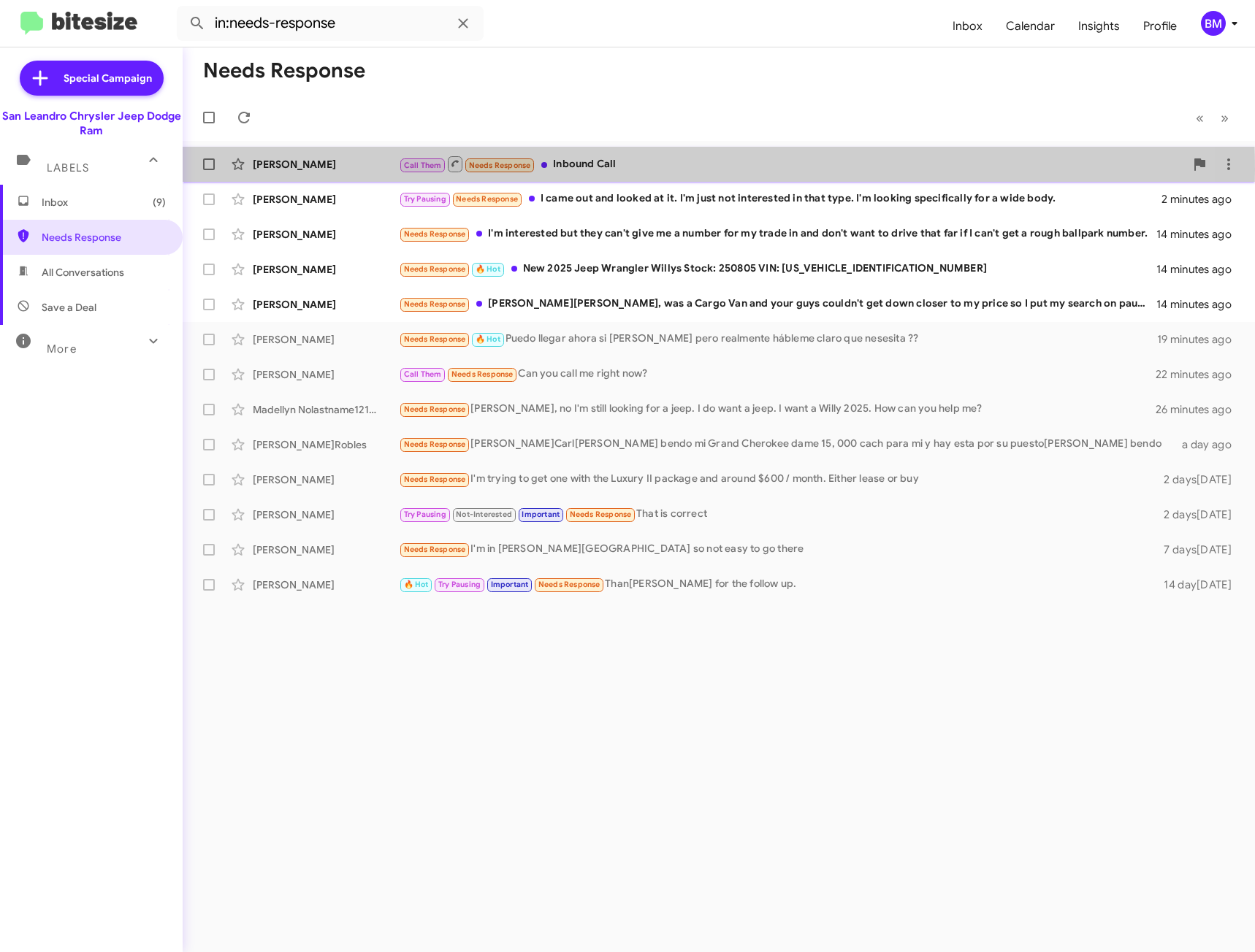
click at [307, 169] on div "[PERSON_NAME]" at bounding box center [325, 164] width 146 height 15
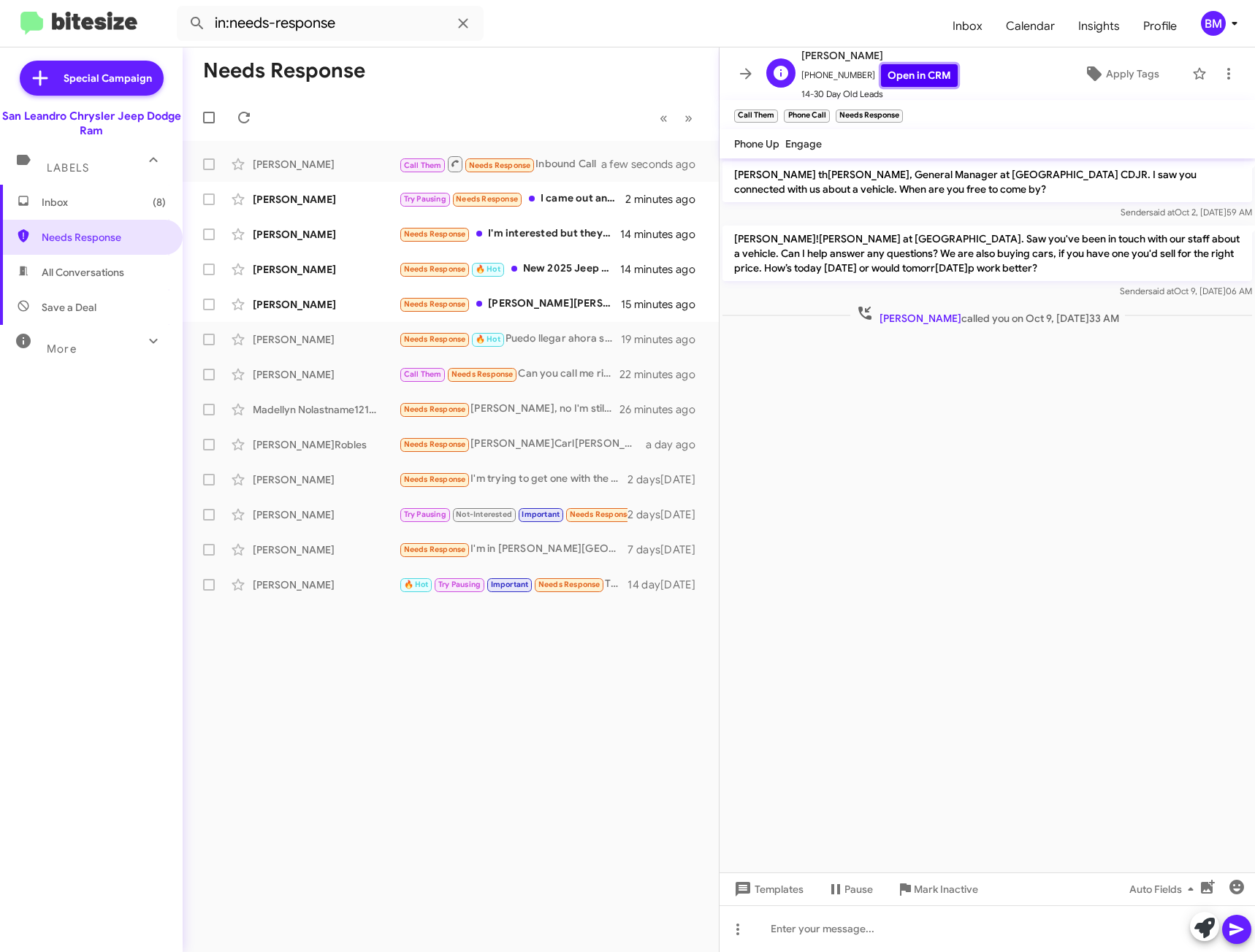
click at [924, 80] on link "Open in CRM" at bounding box center [919, 76] width 77 height 23
click at [1227, 70] on span at bounding box center [1228, 73] width 29 height 18
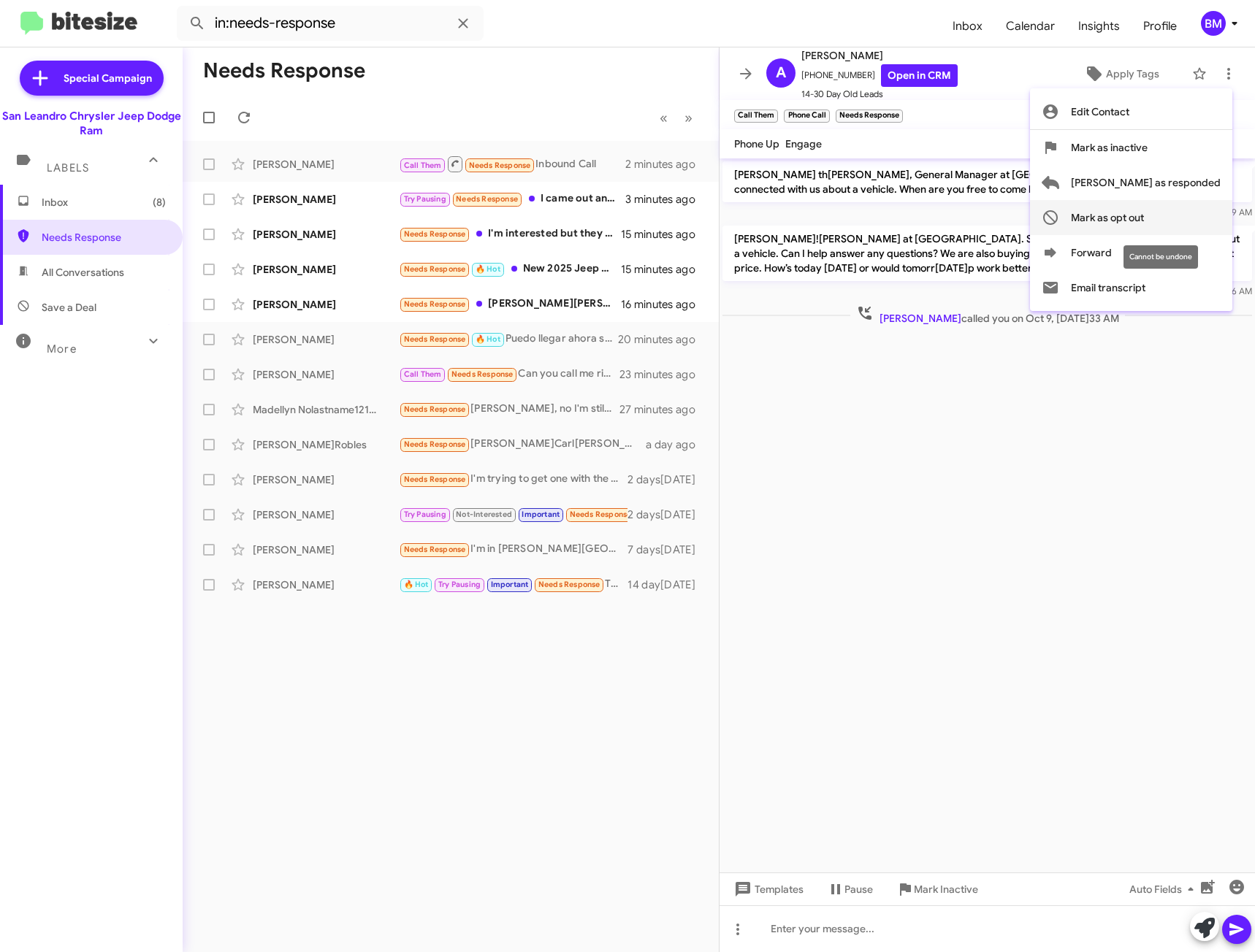
click at [1144, 226] on span "Mark as opt out" at bounding box center [1107, 217] width 73 height 35
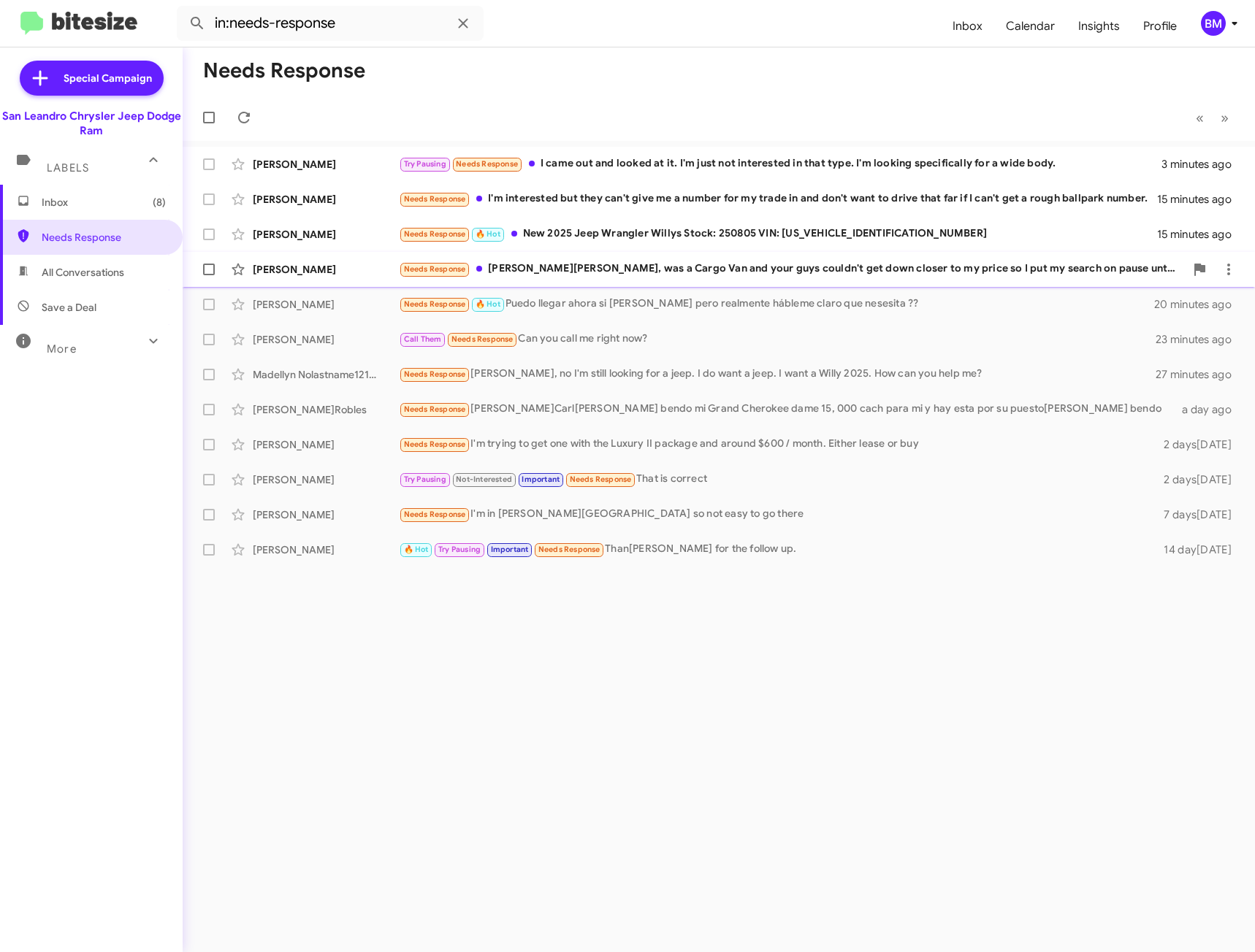
click at [806, 272] on div "Needs Response[PERSON_NAME][PERSON_NAME], was a Cargo Van and your guys couldn'…" at bounding box center [791, 269] width 786 height 17
